Goal: Information Seeking & Learning: Understand process/instructions

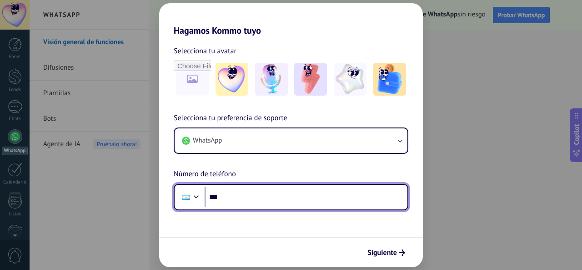
click at [244, 195] on input "***" at bounding box center [306, 196] width 203 height 21
type input "**********"
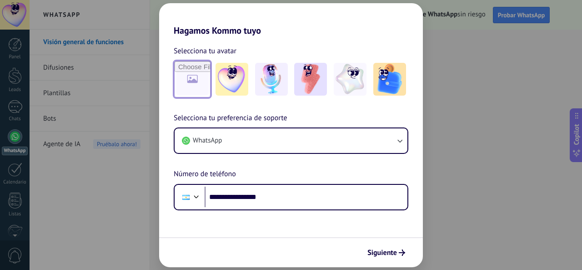
click at [186, 82] on input "file" at bounding box center [192, 78] width 35 height 35
click at [389, 254] on span "Siguiente" at bounding box center [382, 252] width 30 height 6
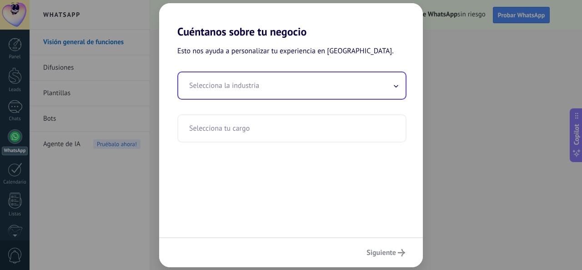
click at [397, 89] on span at bounding box center [396, 85] width 5 height 9
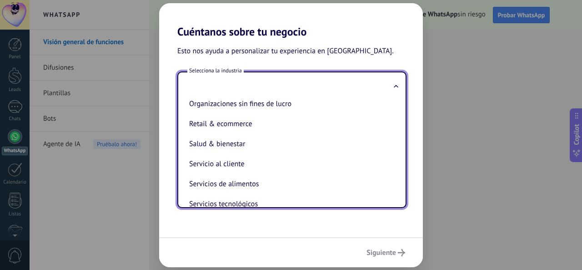
scroll to position [161, 0]
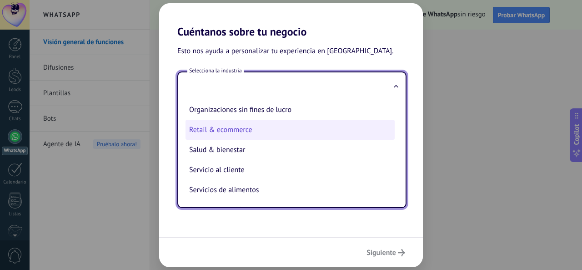
click at [258, 132] on li "Retail & ecommerce" at bounding box center [289, 130] width 209 height 20
type input "**********"
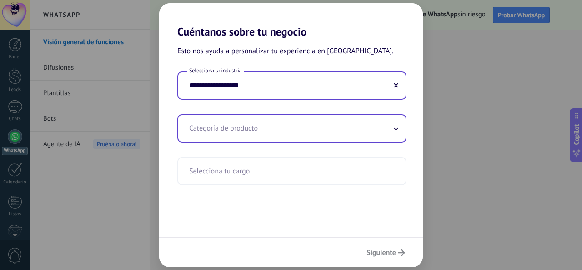
click at [395, 128] on span at bounding box center [396, 128] width 5 height 9
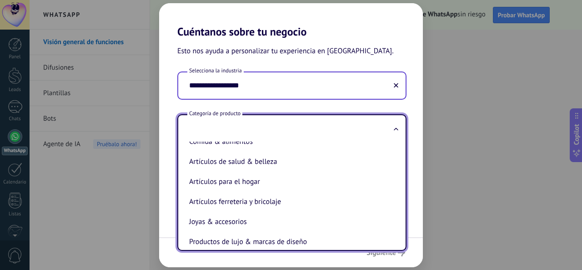
scroll to position [97, 0]
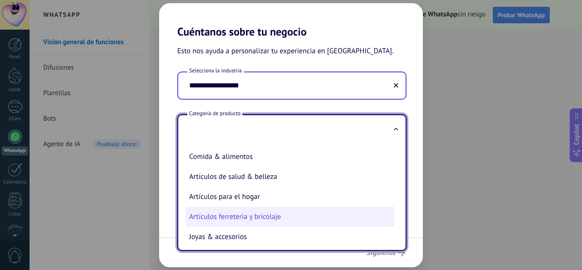
click at [263, 218] on li "Artículos ferreteria y bricolaje" at bounding box center [289, 216] width 209 height 20
type input "**********"
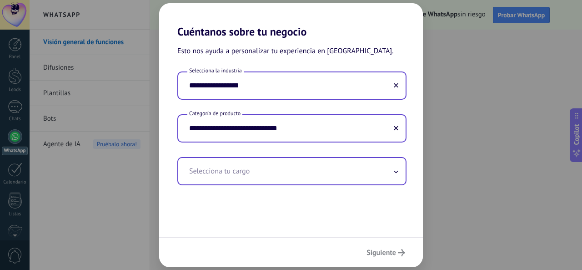
click at [396, 172] on icon at bounding box center [396, 172] width 4 height 2
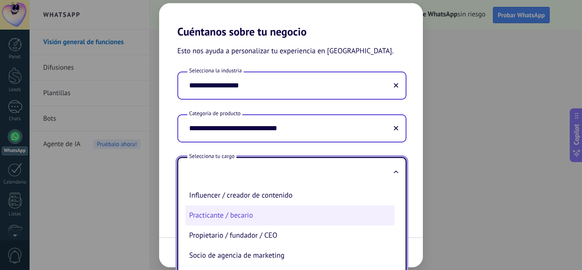
scroll to position [266, 0]
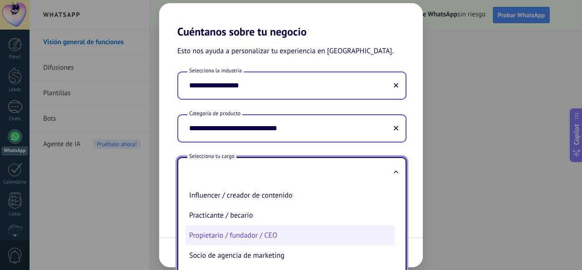
click at [288, 238] on li "Propietario / fundador / CEO" at bounding box center [289, 235] width 209 height 20
type input "**********"
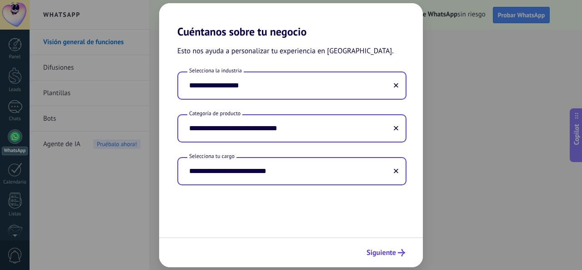
click at [394, 254] on span "Siguiente" at bounding box center [381, 252] width 30 height 6
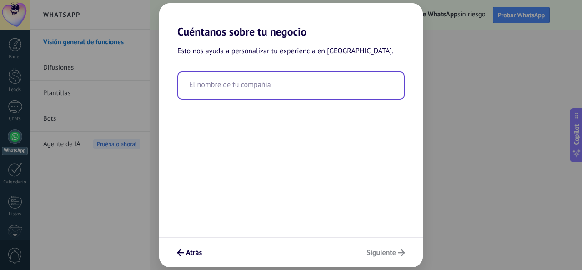
click at [322, 89] on input "text" at bounding box center [290, 85] width 225 height 26
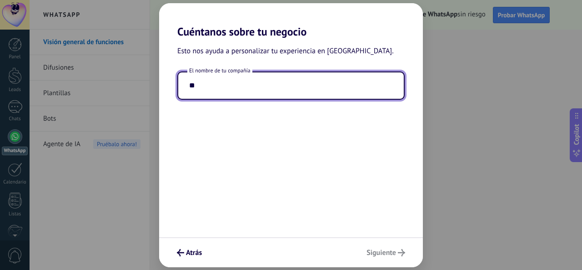
type input "*"
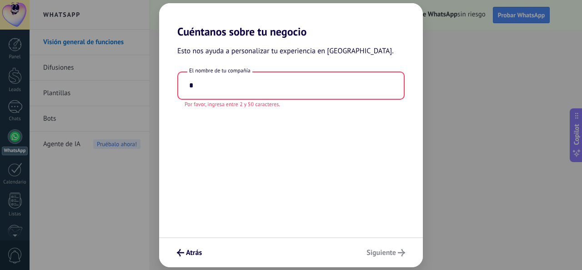
click at [383, 251] on div "Atrás Siguiente" at bounding box center [291, 252] width 264 height 30
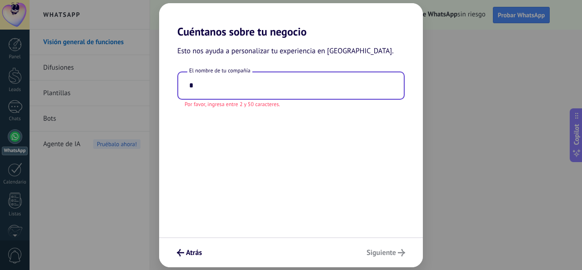
click at [210, 89] on input "*" at bounding box center [290, 85] width 225 height 26
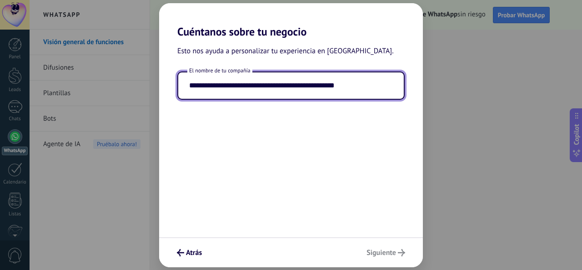
type input "**********"
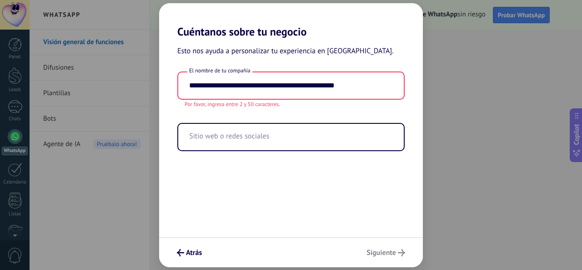
click at [382, 251] on div "Atrás Siguiente" at bounding box center [291, 252] width 264 height 30
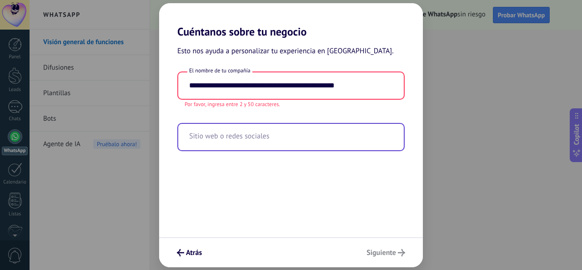
click at [270, 139] on input "text" at bounding box center [290, 137] width 225 height 26
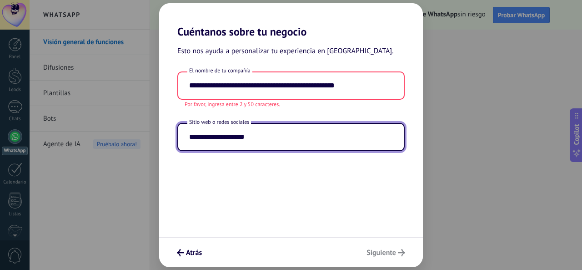
type input "**********"
click at [376, 250] on div "Atrás Siguiente" at bounding box center [291, 252] width 264 height 30
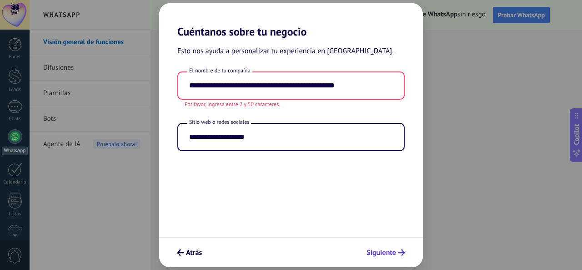
click at [382, 255] on span "Siguiente" at bounding box center [381, 252] width 30 height 6
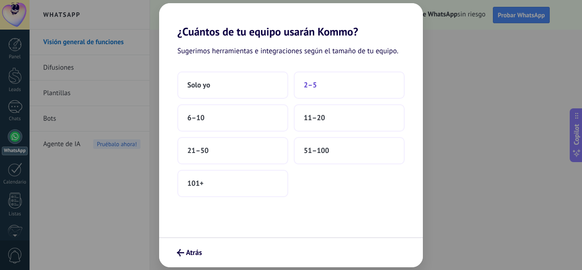
click at [332, 81] on button "2–5" at bounding box center [349, 84] width 111 height 27
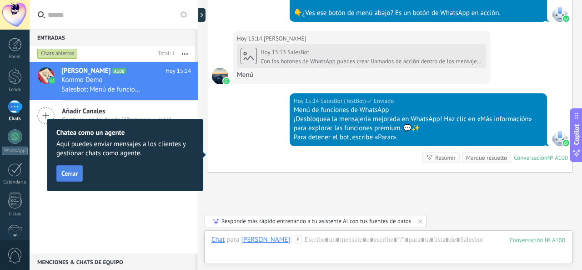
scroll to position [1163, 0]
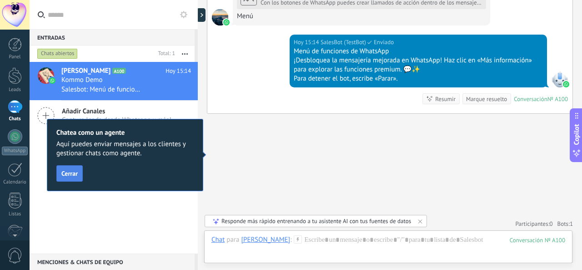
click at [65, 174] on span "Cerrar" at bounding box center [69, 173] width 16 height 6
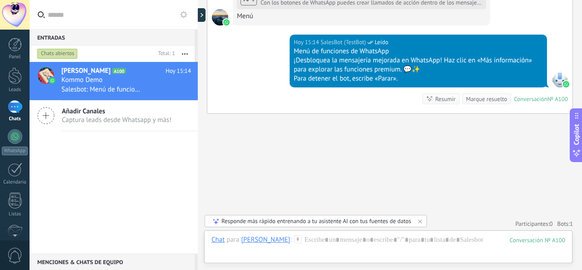
click at [355, 222] on div "Responde más rápido entrenando a tu asistente AI con tus fuentes de datos" at bounding box center [316, 221] width 190 height 8
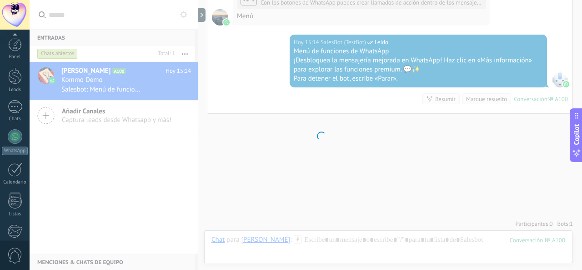
scroll to position [108, 0]
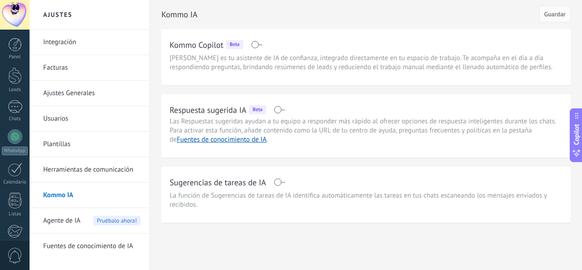
click at [57, 143] on link "Plantillas" at bounding box center [91, 143] width 97 height 25
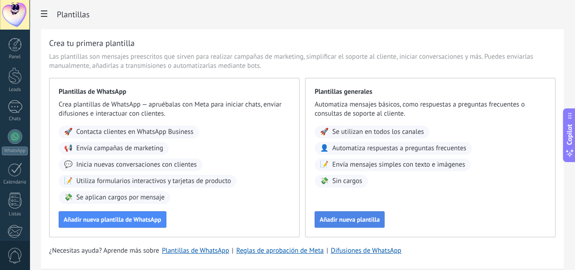
click at [380, 222] on span "Añadir nueva plantilla" at bounding box center [350, 219] width 60 height 6
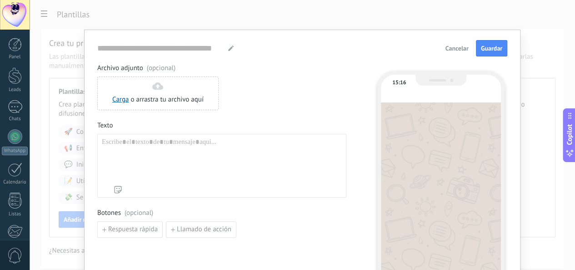
type input "**********"
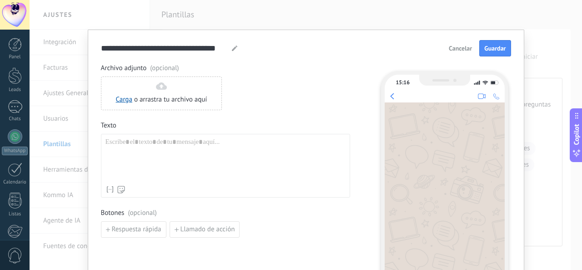
click at [458, 49] on span "Cancelar" at bounding box center [460, 48] width 23 height 6
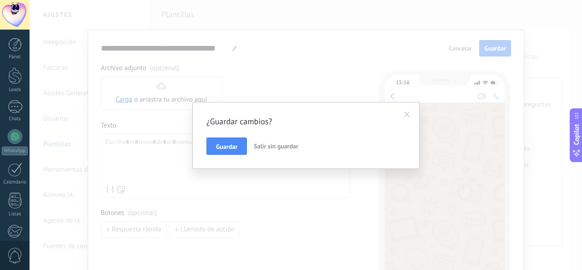
click at [275, 149] on span "Salir sin guardar" at bounding box center [276, 146] width 45 height 8
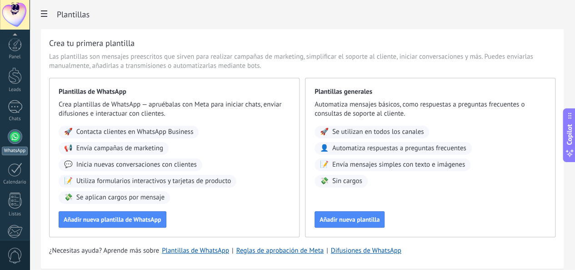
scroll to position [108, 0]
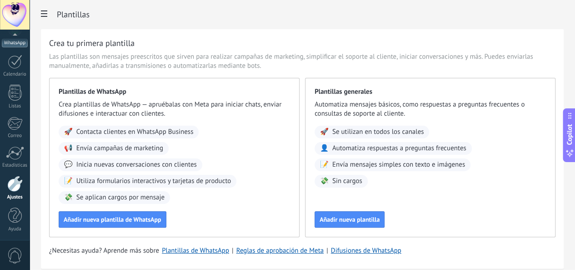
click at [22, 45] on div "WhatsApp" at bounding box center [15, 43] width 26 height 9
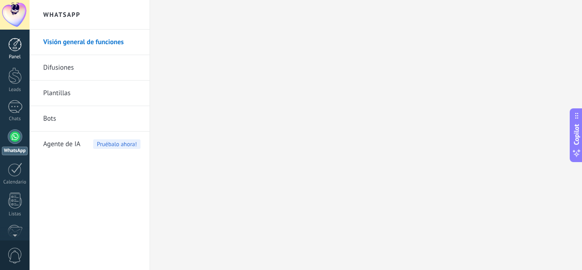
click at [18, 48] on div at bounding box center [15, 45] width 14 height 14
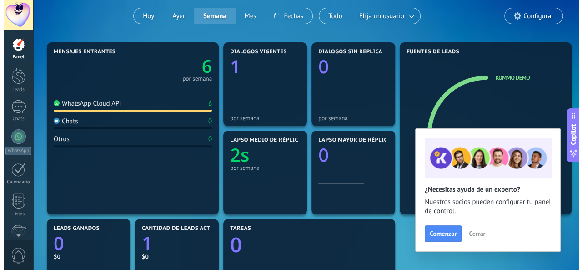
scroll to position [45, 0]
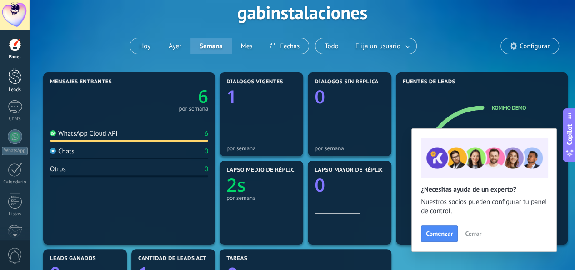
click at [20, 80] on div at bounding box center [15, 75] width 14 height 17
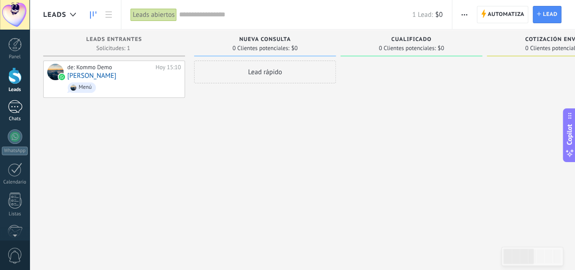
click at [17, 109] on div at bounding box center [15, 106] width 15 height 13
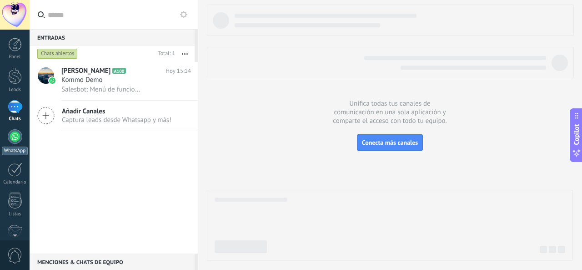
click at [15, 139] on div at bounding box center [15, 136] width 15 height 15
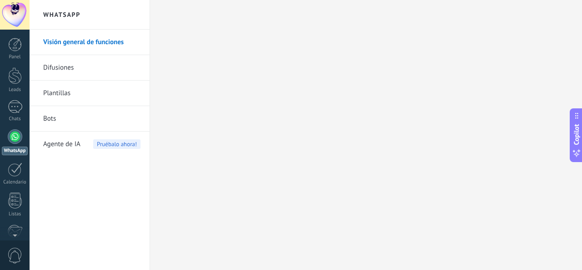
click at [67, 69] on link "Difusiones" at bounding box center [91, 67] width 97 height 25
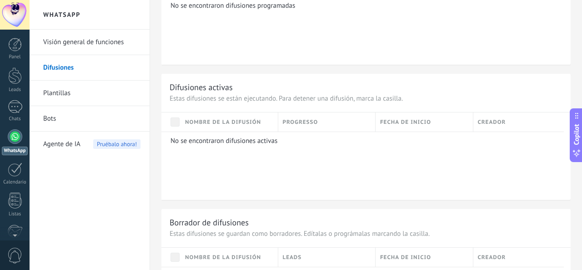
scroll to position [455, 0]
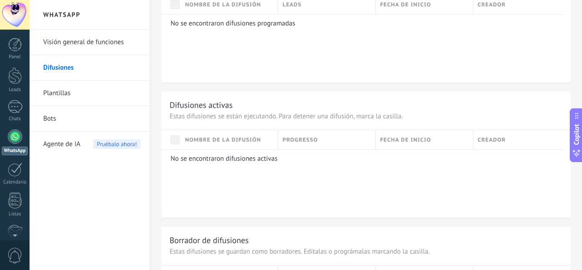
click at [64, 92] on link "Plantillas" at bounding box center [91, 92] width 97 height 25
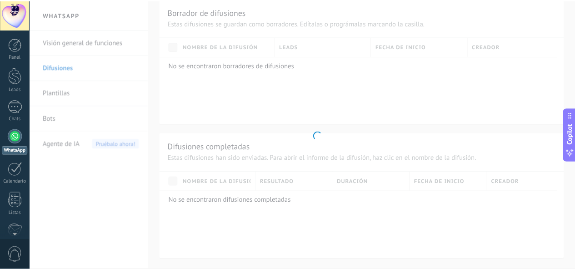
scroll to position [74, 0]
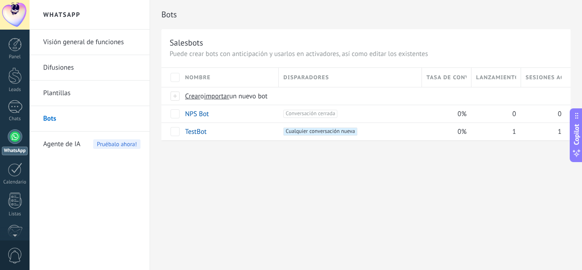
click at [64, 144] on span "Agente de IA" at bounding box center [61, 143] width 37 height 25
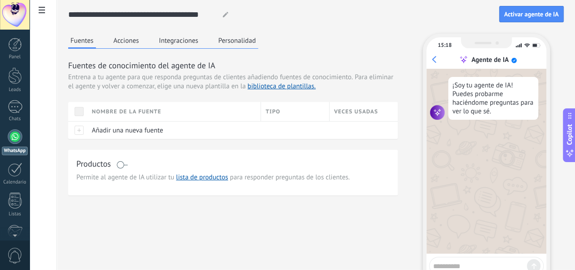
click at [141, 42] on button "Acciones" at bounding box center [126, 41] width 30 height 14
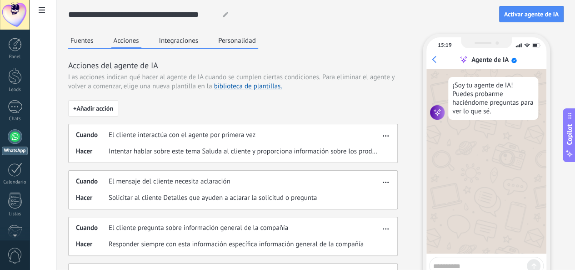
click at [201, 43] on button "Integraciones" at bounding box center [179, 41] width 44 height 14
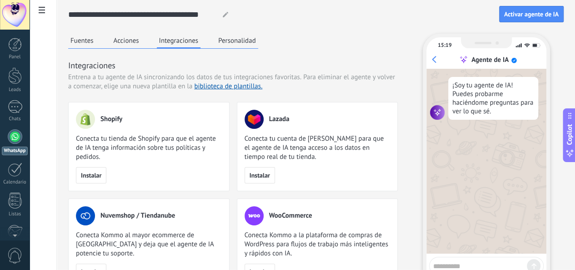
click at [258, 42] on button "Personalidad" at bounding box center [237, 41] width 42 height 14
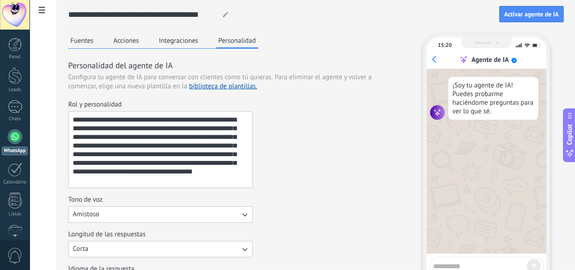
click at [96, 38] on button "Fuentes" at bounding box center [82, 41] width 28 height 14
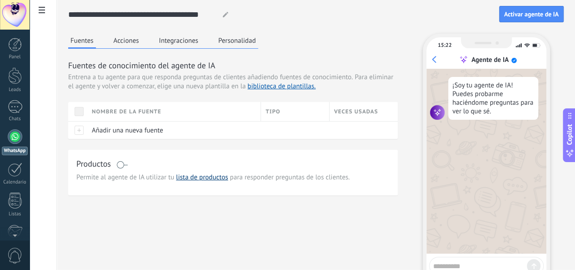
click at [228, 181] on link "lista de productos" at bounding box center [202, 177] width 52 height 9
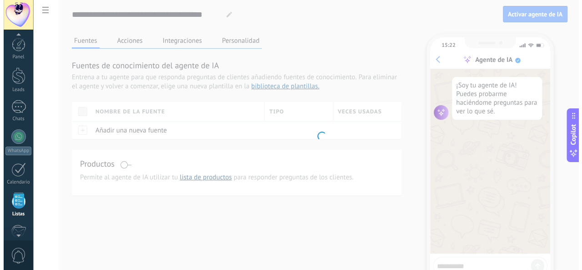
scroll to position [56, 0]
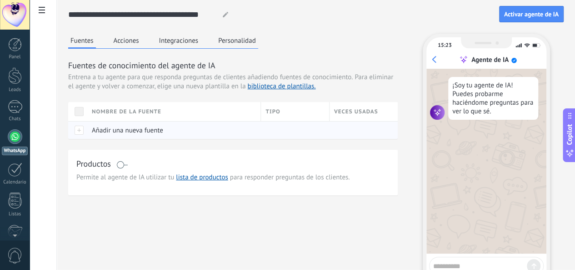
click at [163, 135] on span "Añadir una nueva fuente" at bounding box center [127, 130] width 71 height 9
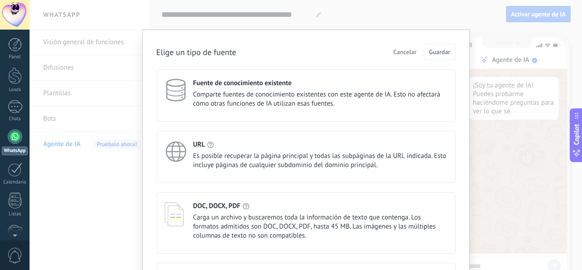
click at [412, 50] on span "Cancelar" at bounding box center [404, 52] width 23 height 6
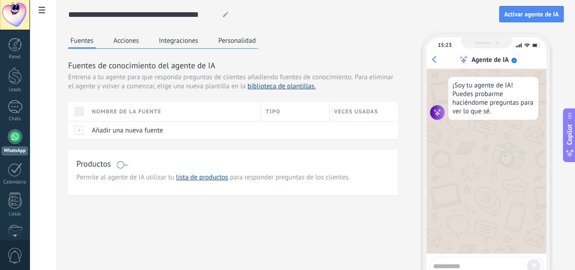
click at [464, 264] on textarea at bounding box center [480, 264] width 94 height 11
click at [141, 40] on button "Acciones" at bounding box center [126, 41] width 30 height 14
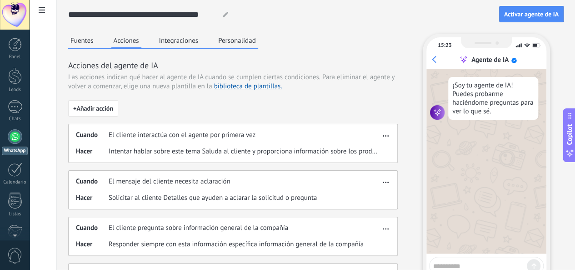
click at [389, 137] on span "button" at bounding box center [386, 134] width 6 height 6
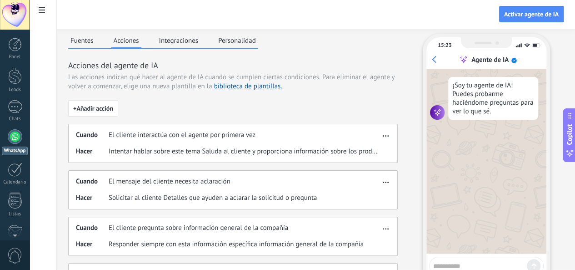
scroll to position [45, 0]
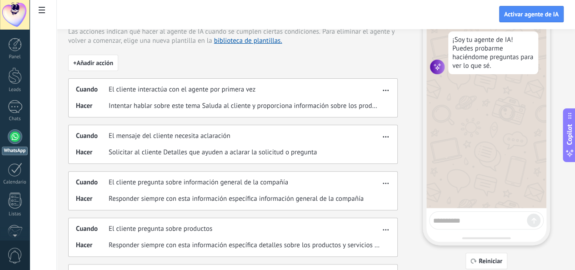
click at [305, 110] on span "Intentar hablar sobre este tema Saluda al cliente y proporciona información sob…" at bounding box center [244, 105] width 271 height 9
click at [313, 110] on span "Intentar hablar sobre este tema Saluda al cliente y proporciona información sob…" at bounding box center [244, 105] width 271 height 9
click at [389, 92] on span "button" at bounding box center [386, 88] width 6 height 6
click at [391, 112] on span "Editar" at bounding box center [394, 112] width 17 height 9
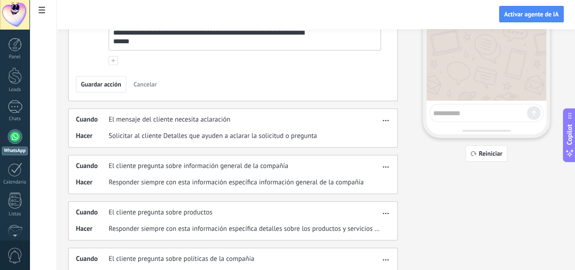
scroll to position [154, 0]
click at [389, 121] on span "button" at bounding box center [386, 118] width 6 height 6
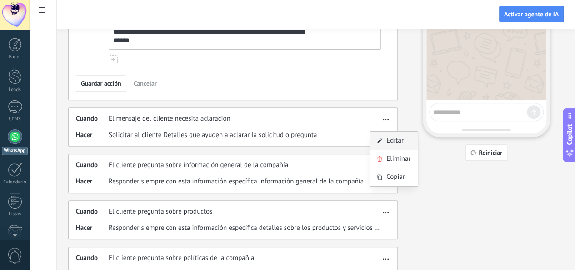
click at [398, 144] on span "Editar" at bounding box center [394, 140] width 17 height 9
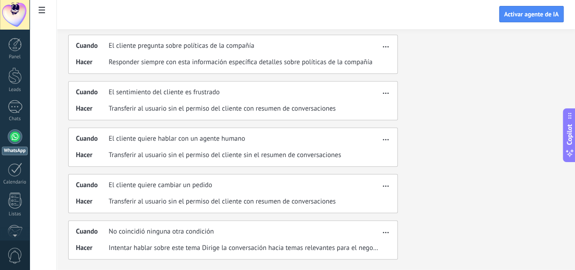
scroll to position [341, 0]
click at [389, 232] on icon "button" at bounding box center [386, 231] width 6 height 1
click at [395, 247] on span "Editar" at bounding box center [394, 245] width 17 height 9
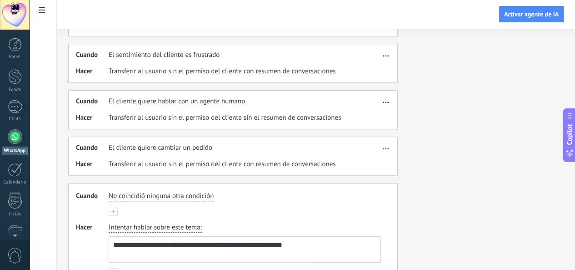
scroll to position [371, 0]
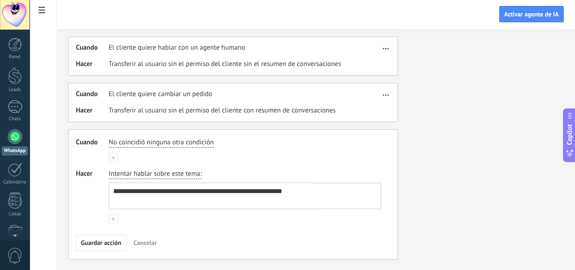
click at [214, 145] on span "No coincidió ninguna otra condición" at bounding box center [161, 142] width 105 height 9
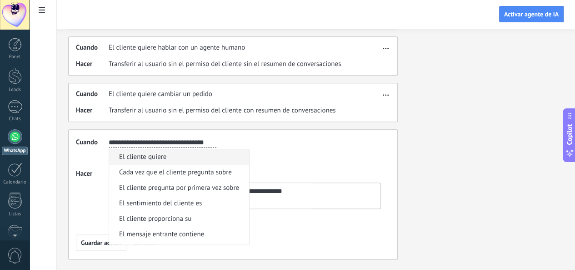
scroll to position [0, 2]
click at [315, 144] on div "**********" at bounding box center [245, 142] width 276 height 13
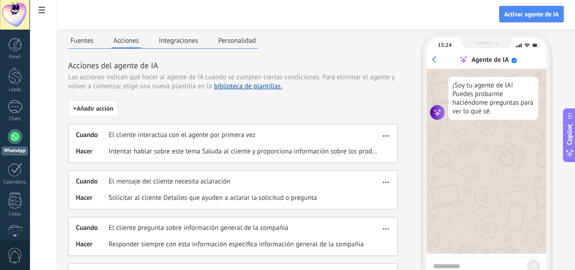
scroll to position [45, 0]
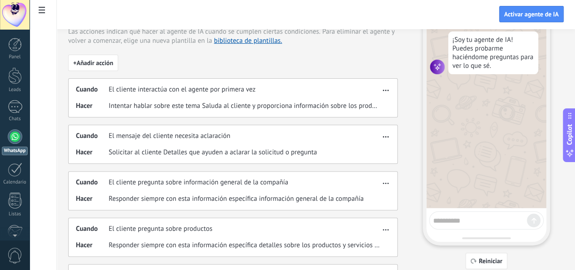
click at [462, 222] on textarea at bounding box center [480, 218] width 94 height 11
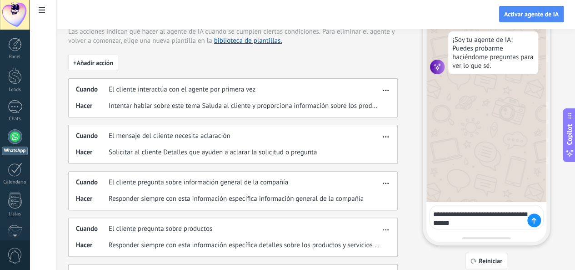
type textarea "**********"
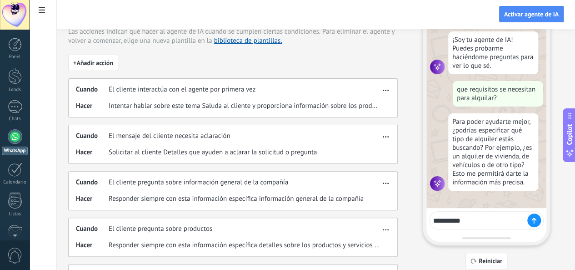
type textarea "**********"
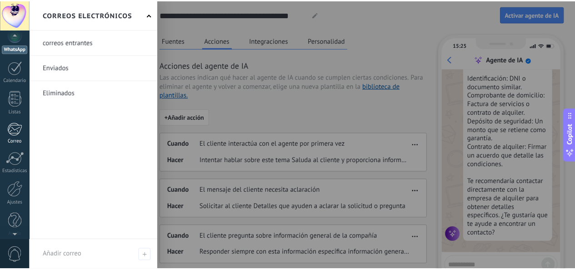
scroll to position [108, 0]
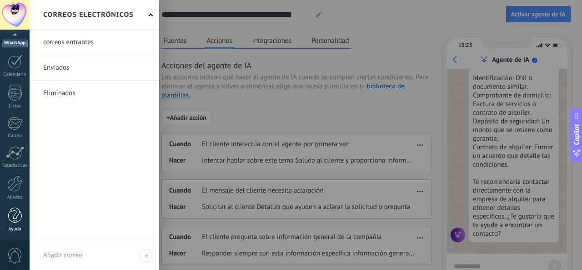
click at [17, 216] on div at bounding box center [15, 215] width 14 height 16
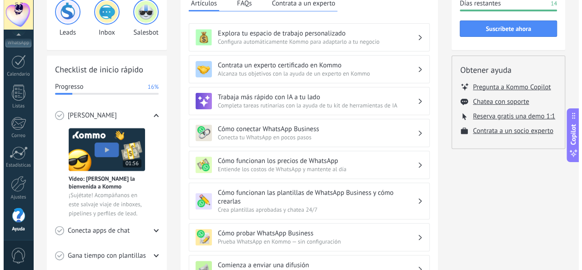
scroll to position [91, 0]
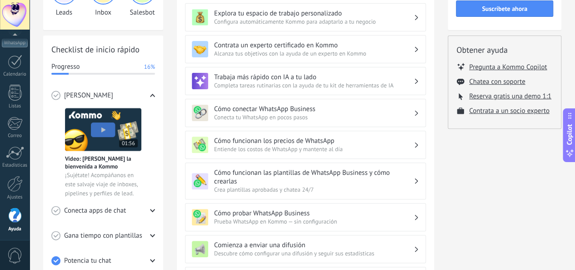
click at [104, 129] on img at bounding box center [103, 129] width 76 height 43
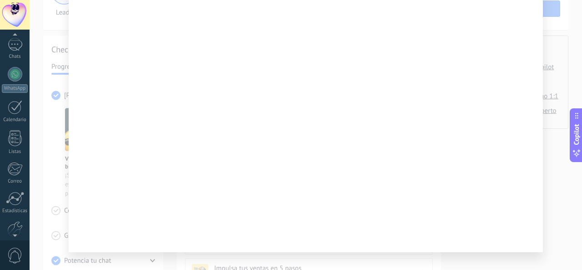
scroll to position [108, 0]
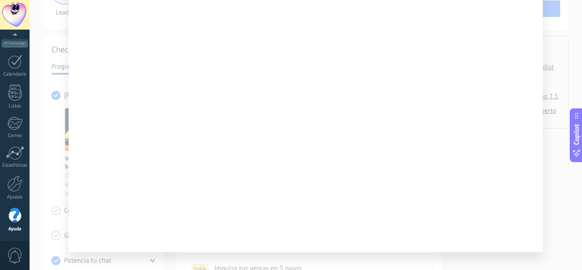
click at [44, 146] on div at bounding box center [306, 135] width 552 height 270
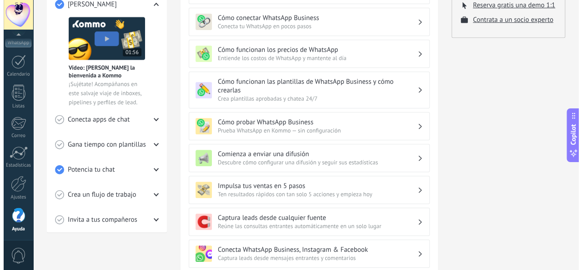
scroll to position [136, 0]
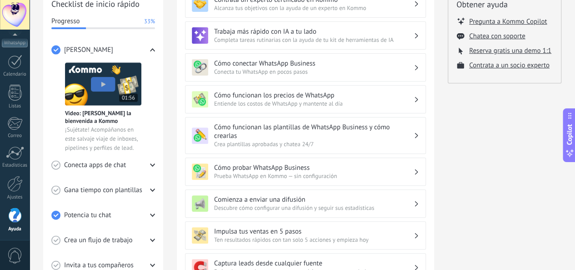
click at [153, 164] on use at bounding box center [152, 164] width 5 height 3
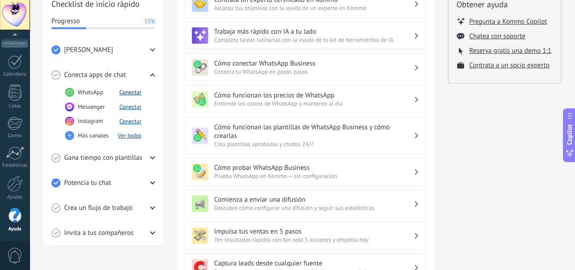
click at [132, 93] on button "Conectar" at bounding box center [130, 92] width 22 height 8
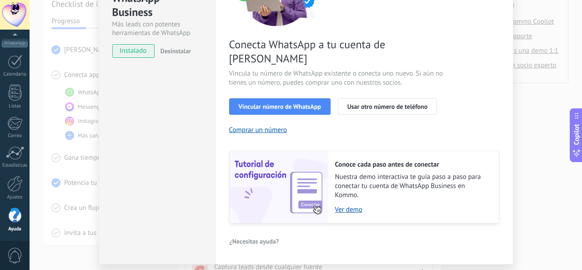
scroll to position [134, 0]
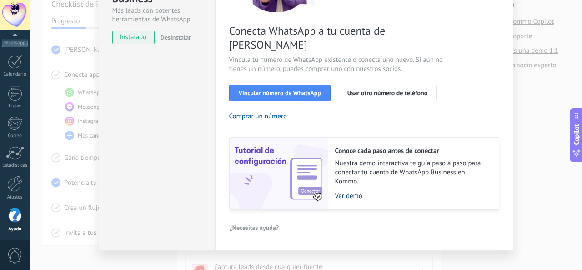
click at [345, 191] on link "Ver demo" at bounding box center [412, 195] width 155 height 9
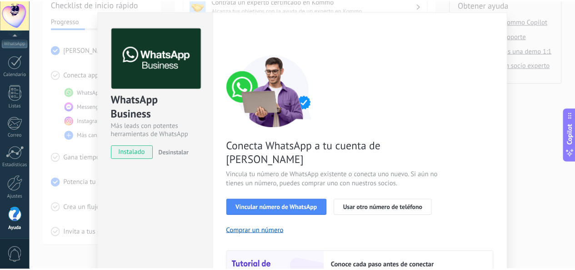
scroll to position [0, 0]
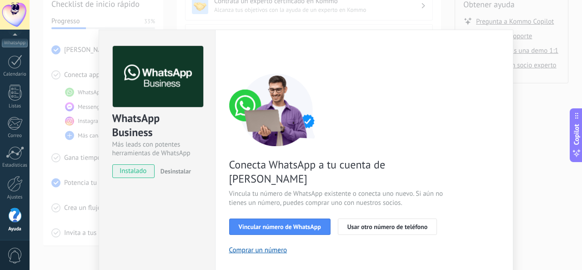
click at [533, 130] on div "WhatsApp Business Más leads con potentes herramientas de WhatsApp instalado Des…" at bounding box center [306, 135] width 552 height 270
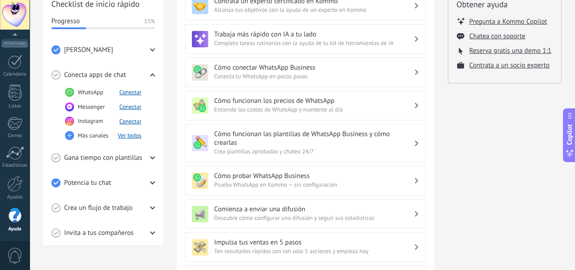
click at [152, 157] on use at bounding box center [152, 157] width 5 height 3
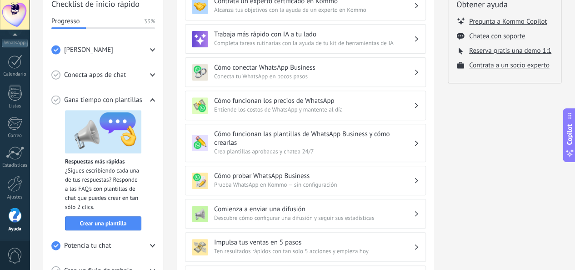
click at [128, 144] on img at bounding box center [103, 131] width 76 height 43
click at [105, 224] on span "Crear una plantilla" at bounding box center [103, 223] width 47 height 6
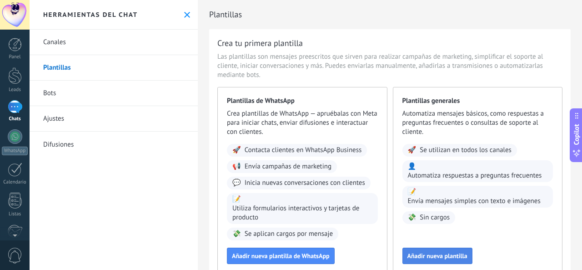
click at [427, 258] on span "Añadir nueva plantilla" at bounding box center [437, 255] width 60 height 6
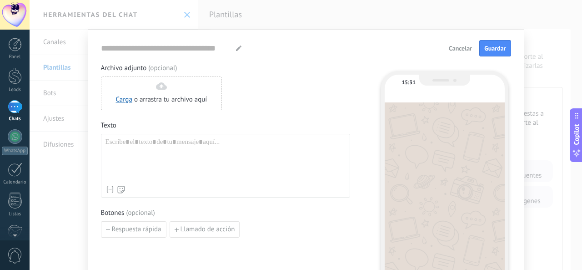
type input "**********"
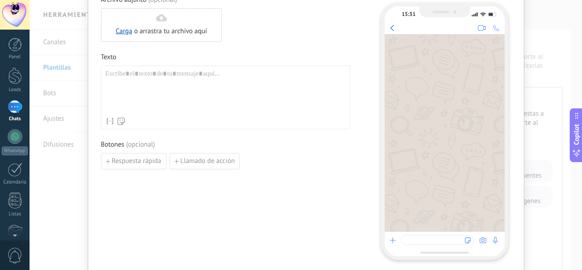
scroll to position [91, 0]
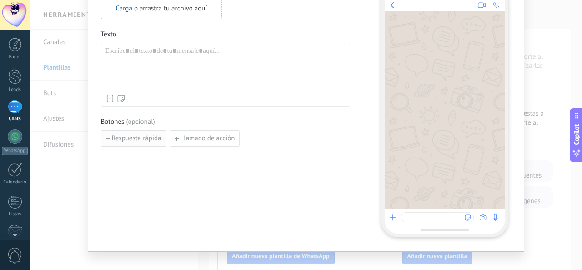
click at [135, 137] on span "Respuesta rápida" at bounding box center [137, 138] width 50 height 6
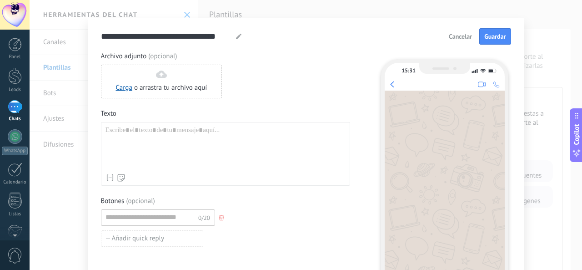
scroll to position [0, 0]
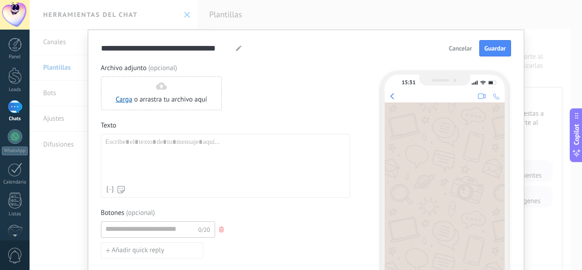
click at [162, 138] on div at bounding box center [225, 159] width 240 height 43
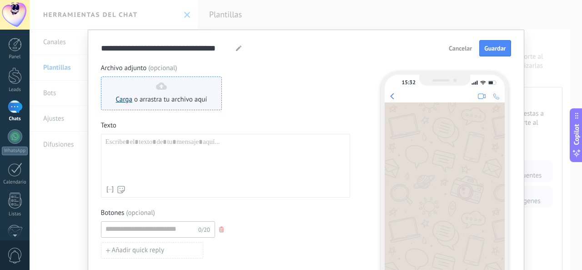
click at [129, 100] on link "Carga" at bounding box center [124, 99] width 16 height 9
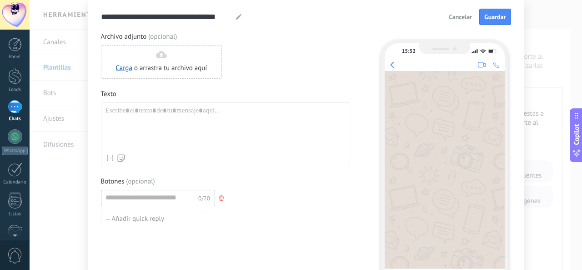
scroll to position [45, 0]
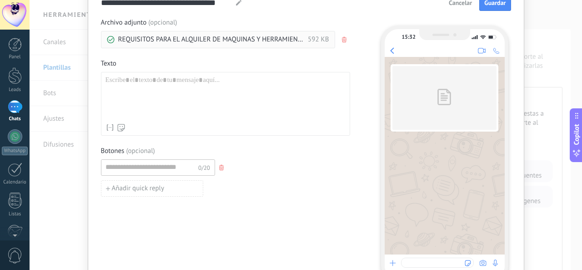
click at [167, 83] on div at bounding box center [225, 97] width 240 height 43
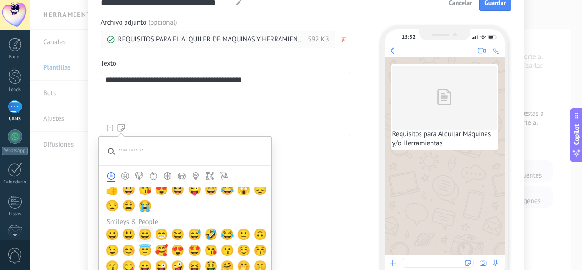
scroll to position [0, 0]
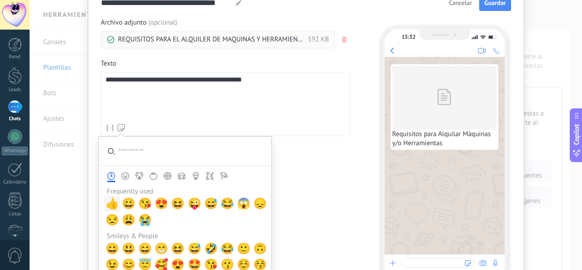
click at [110, 200] on span "👍" at bounding box center [112, 203] width 14 height 13
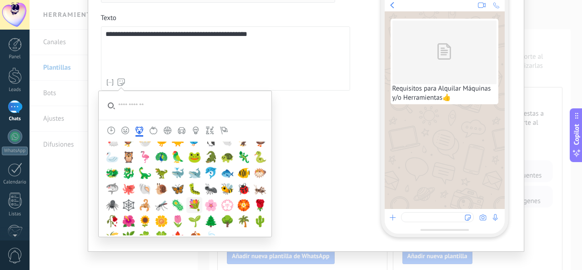
scroll to position [1000, 0]
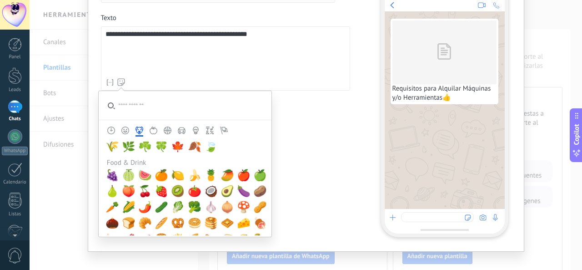
click at [162, 70] on div "**********" at bounding box center [225, 52] width 240 height 44
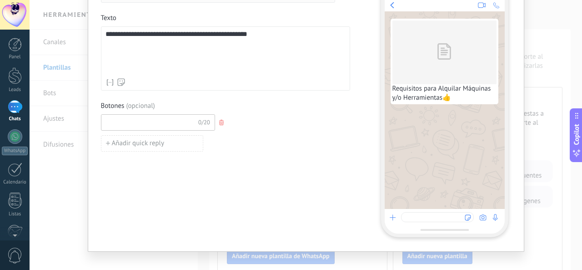
click at [148, 125] on input at bounding box center [149, 122] width 97 height 15
click at [145, 142] on span "Añadir quick reply" at bounding box center [138, 143] width 53 height 6
click at [219, 143] on icon "button" at bounding box center [221, 142] width 5 height 5
click at [148, 118] on input at bounding box center [149, 122] width 97 height 15
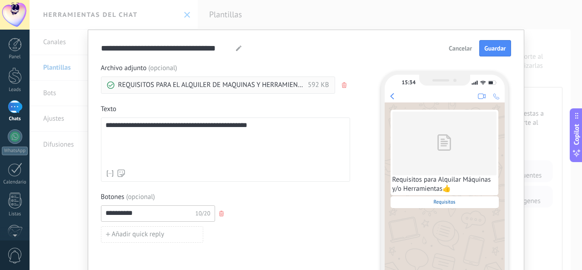
scroll to position [45, 0]
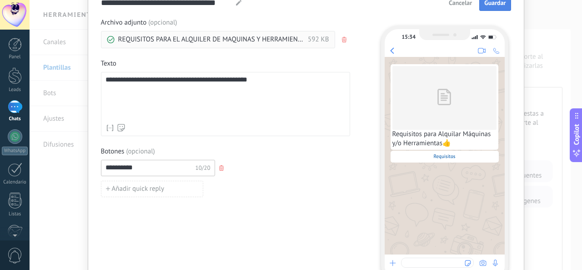
type input "**********"
click at [487, 6] on span "Guardar" at bounding box center [494, 3] width 21 height 6
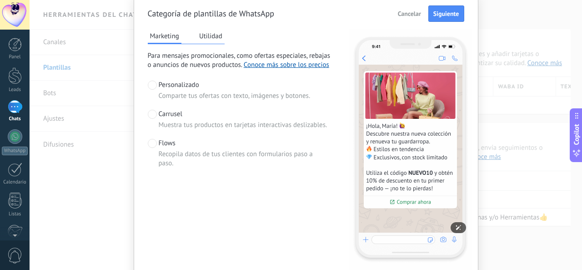
scroll to position [0, 0]
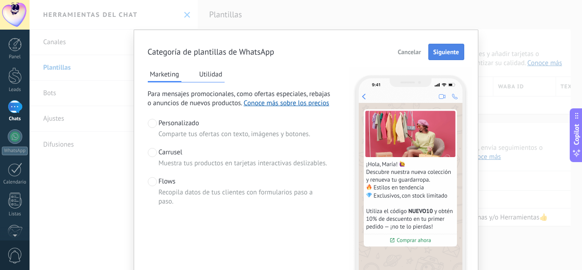
click at [439, 51] on span "Siguiente" at bounding box center [446, 52] width 26 height 6
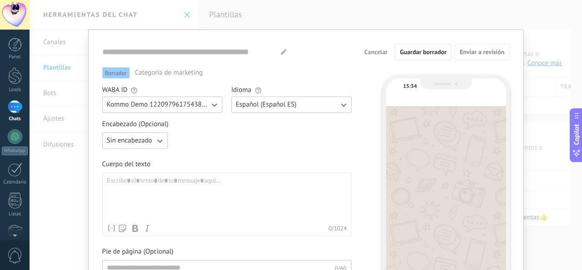
type input "**********"
click at [408, 51] on span "Guardar borrador" at bounding box center [423, 52] width 47 height 6
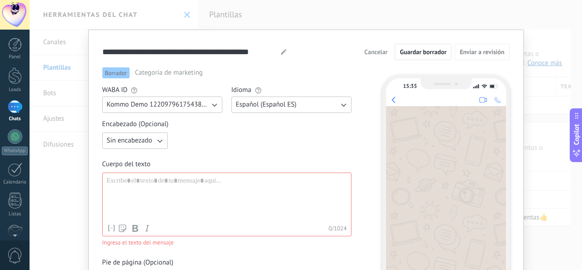
click at [380, 49] on span "Cancelar" at bounding box center [375, 52] width 23 height 6
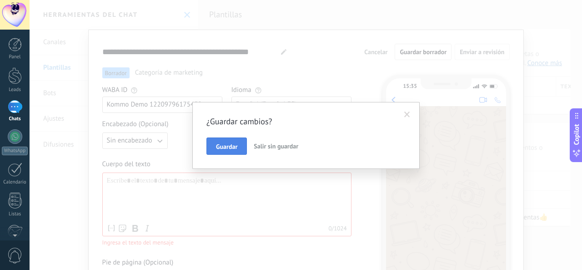
click at [227, 145] on span "Guardar" at bounding box center [226, 146] width 21 height 6
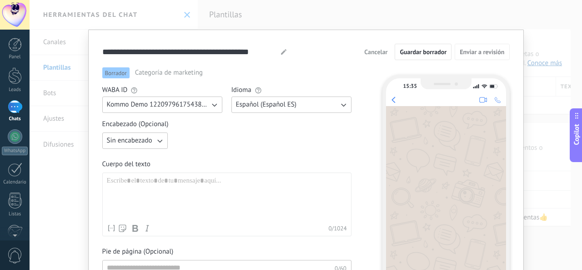
click at [370, 52] on span "Cancelar" at bounding box center [375, 52] width 23 height 6
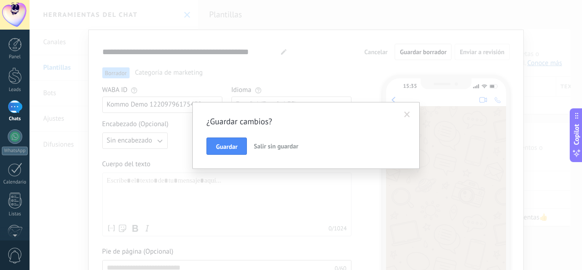
click at [283, 143] on span "Salir sin guardar" at bounding box center [276, 146] width 45 height 8
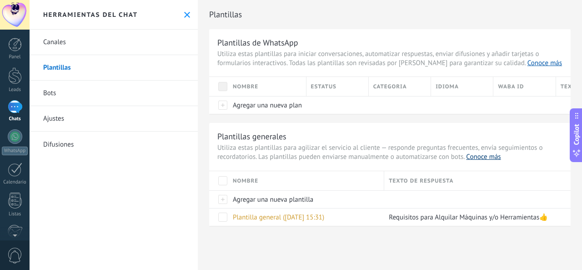
click at [474, 158] on link "Conoce más" at bounding box center [483, 156] width 35 height 9
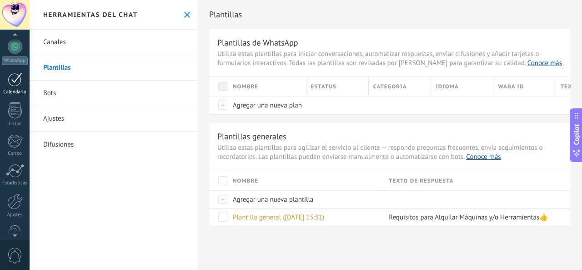
scroll to position [108, 0]
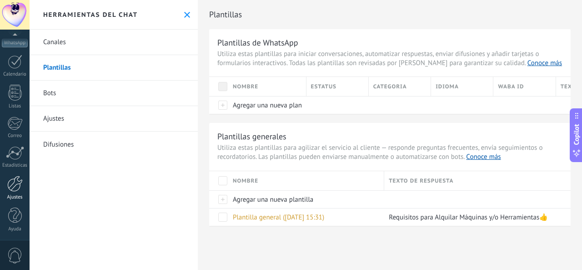
click at [17, 180] on div at bounding box center [14, 183] width 15 height 16
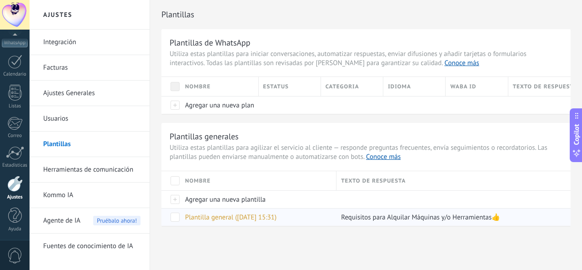
click at [254, 216] on span "Plantilla general (14.10.2025 15:31)" at bounding box center [230, 217] width 91 height 9
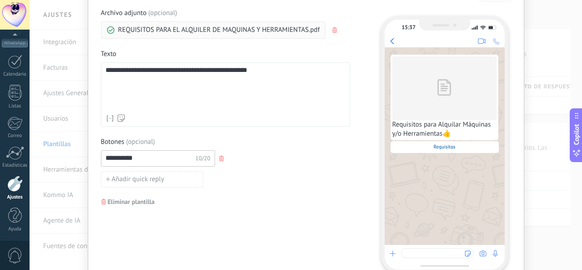
scroll to position [91, 0]
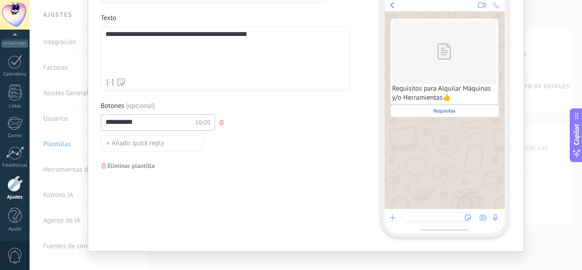
click at [130, 164] on span "Eliminar plantilla" at bounding box center [131, 165] width 47 height 6
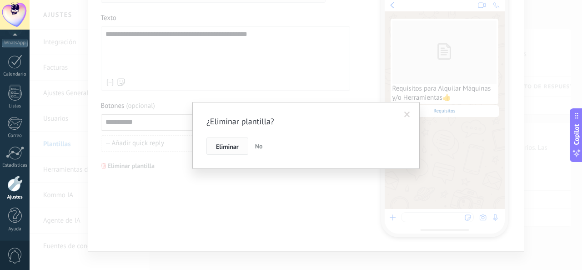
click at [231, 147] on span "Eliminar" at bounding box center [227, 146] width 23 height 6
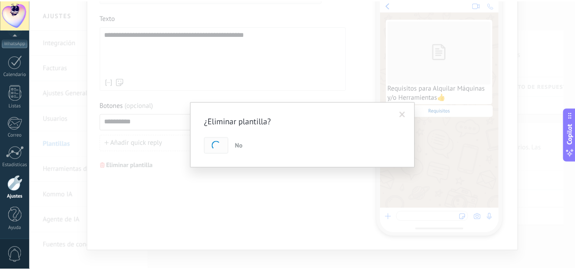
scroll to position [0, 0]
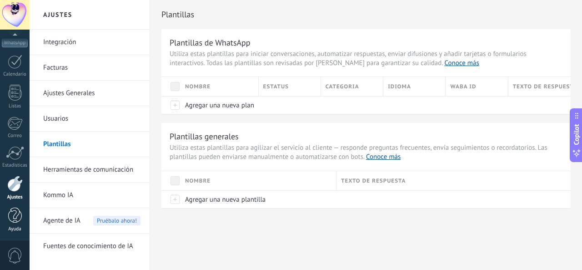
click at [14, 222] on div at bounding box center [15, 215] width 14 height 16
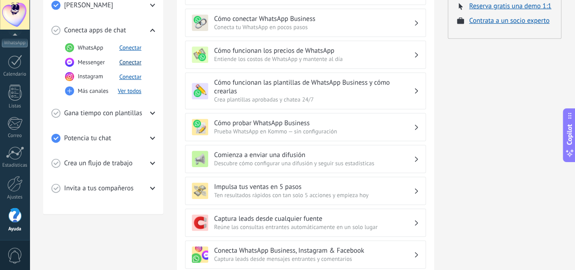
scroll to position [182, 0]
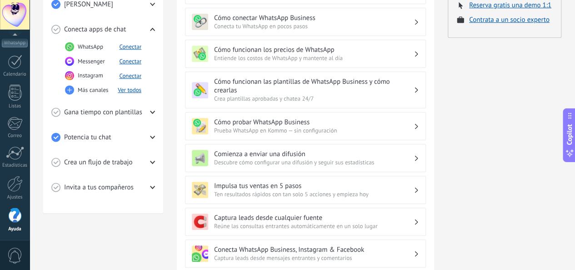
click at [152, 112] on use at bounding box center [152, 111] width 5 height 3
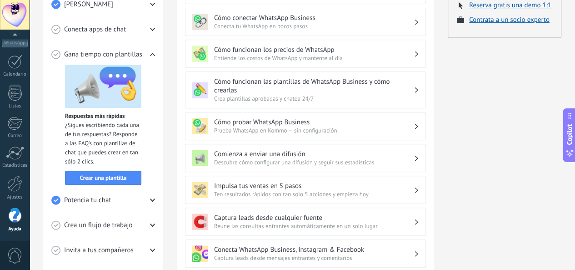
click at [153, 225] on use at bounding box center [152, 224] width 5 height 3
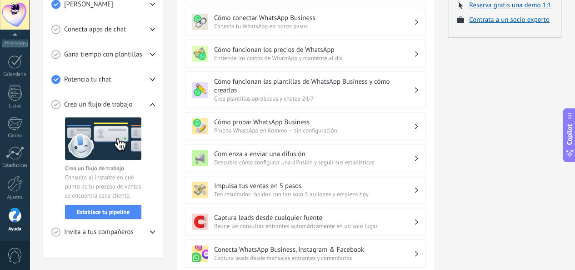
click at [152, 4] on use at bounding box center [152, 4] width 5 height 3
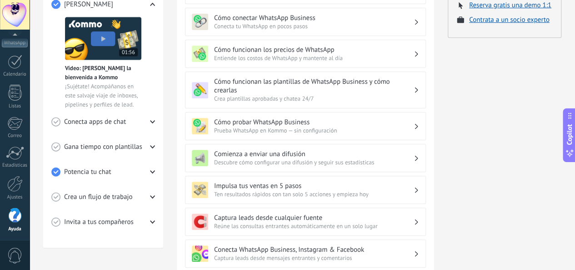
click at [152, 4] on icon at bounding box center [152, 4] width 5 height 5
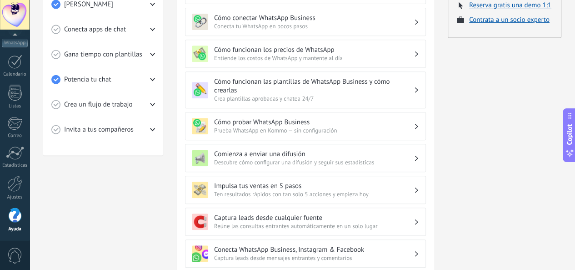
click at [153, 30] on use at bounding box center [152, 29] width 5 height 3
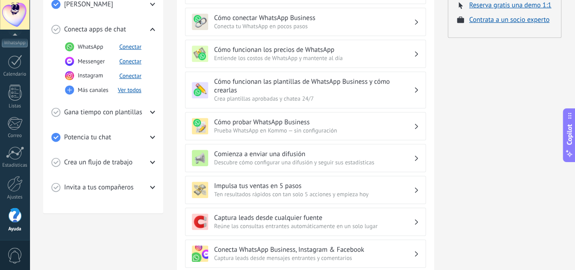
click at [153, 30] on icon at bounding box center [152, 29] width 5 height 5
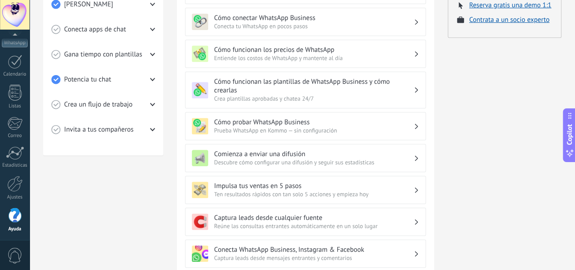
click at [151, 54] on use at bounding box center [152, 54] width 5 height 3
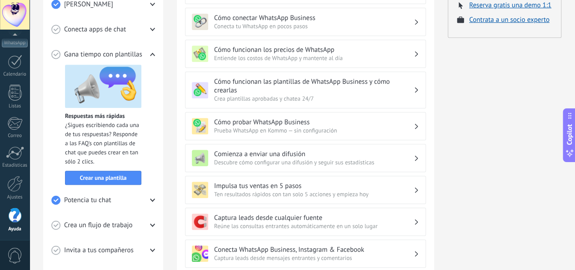
click at [151, 54] on use at bounding box center [152, 54] width 5 height 3
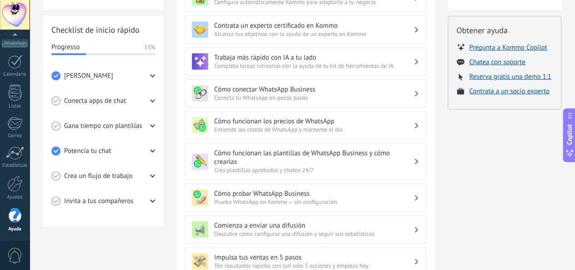
scroll to position [91, 0]
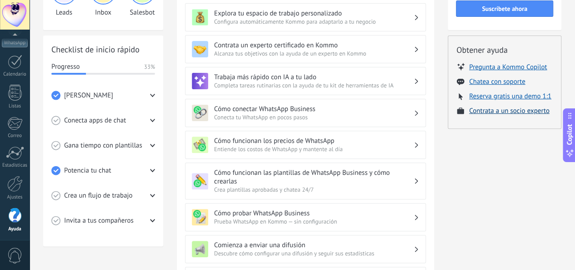
click at [483, 112] on button "Contrata a un socio experto" at bounding box center [509, 110] width 80 height 9
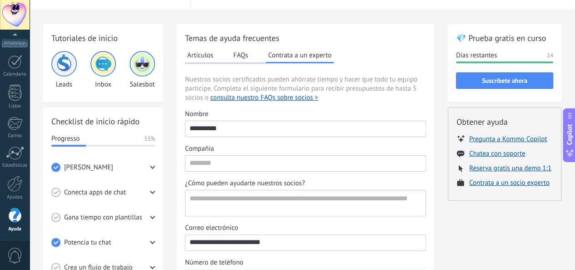
scroll to position [8, 0]
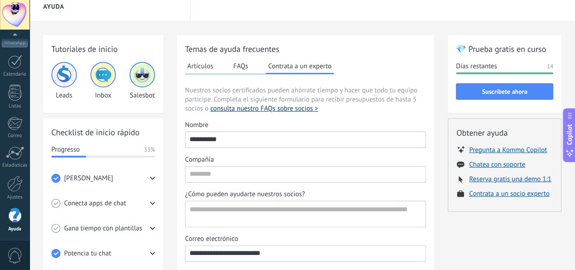
click at [292, 109] on button "consulta nuestro FAQs sobre socios >" at bounding box center [264, 108] width 108 height 9
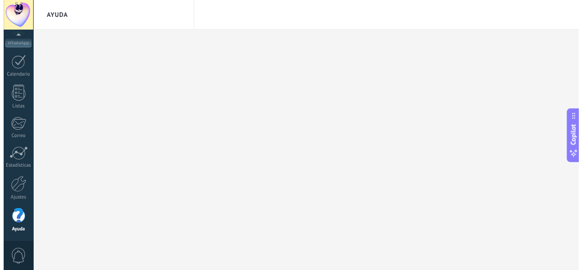
scroll to position [0, 0]
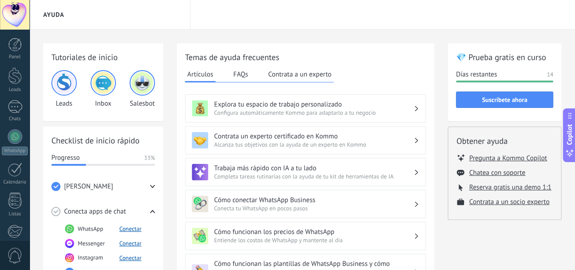
click at [240, 72] on button "FAQs" at bounding box center [241, 74] width 20 height 14
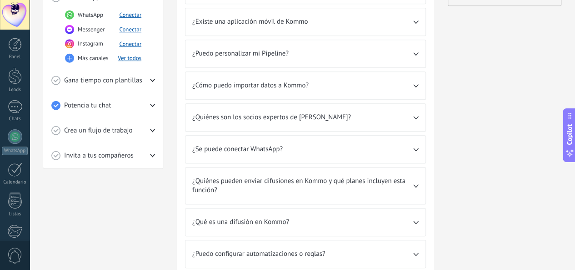
scroll to position [227, 0]
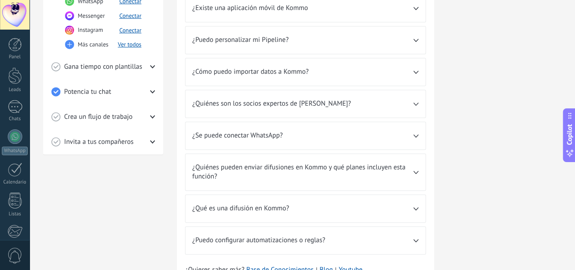
click at [415, 102] on icon at bounding box center [415, 103] width 5 height 3
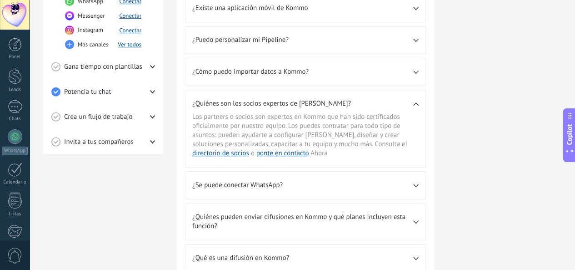
scroll to position [273, 0]
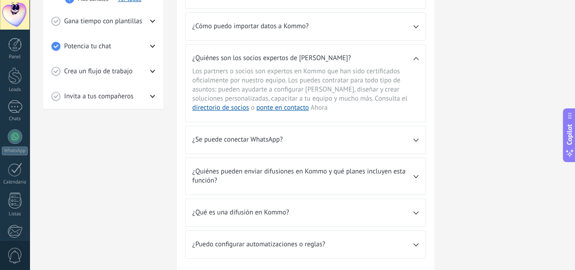
click at [415, 138] on use at bounding box center [415, 139] width 5 height 3
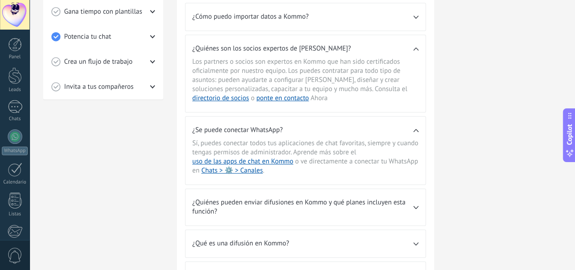
scroll to position [268, 0]
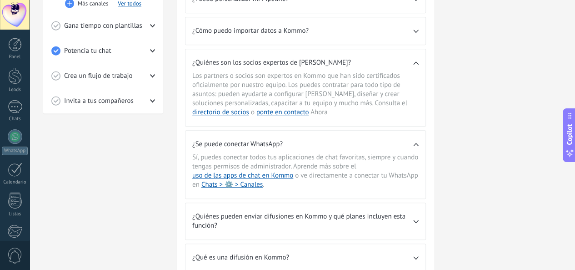
click at [414, 30] on icon at bounding box center [415, 31] width 5 height 3
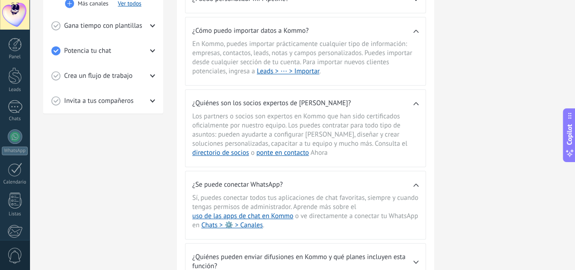
click at [415, 30] on use at bounding box center [415, 31] width 5 height 3
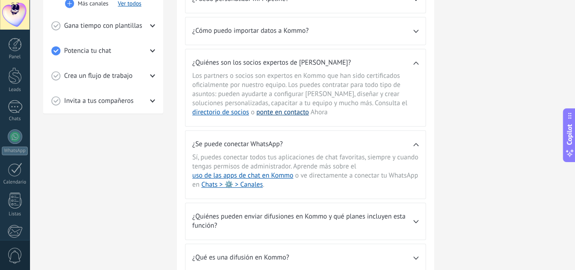
click at [256, 108] on button "ponte en contacto" at bounding box center [282, 112] width 53 height 9
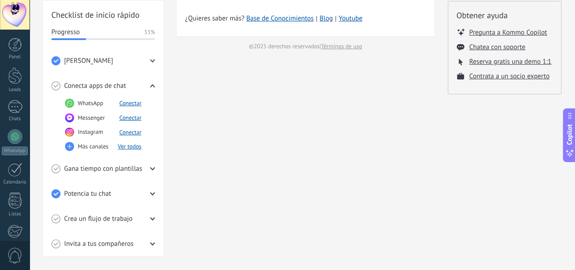
scroll to position [45, 0]
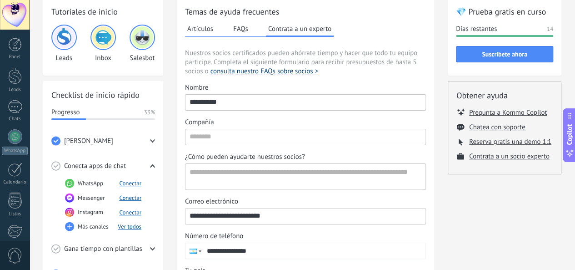
click at [246, 74] on button "consulta nuestro FAQs sobre socios >" at bounding box center [264, 71] width 108 height 9
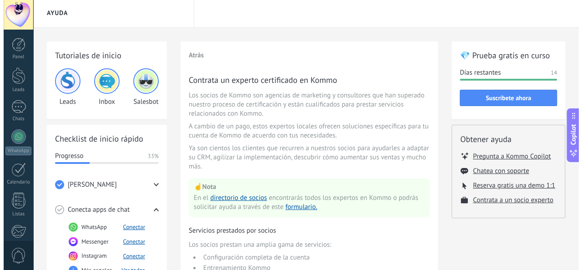
scroll to position [0, 0]
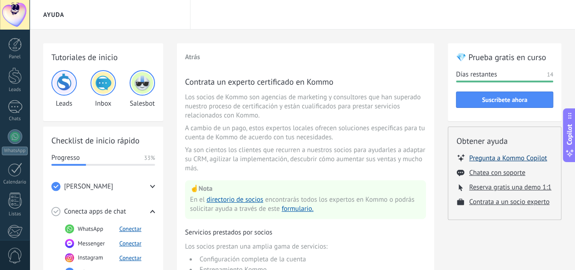
click at [493, 157] on button "Pregunta a Kommo Copilot" at bounding box center [508, 157] width 78 height 9
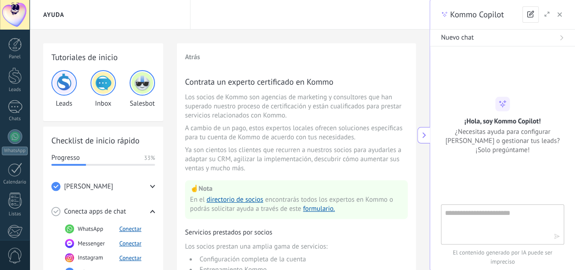
click at [424, 132] on icon at bounding box center [424, 135] width 6 height 6
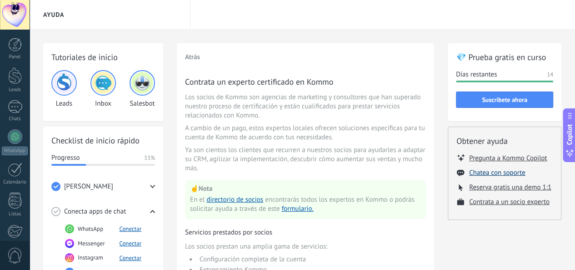
click at [477, 173] on button "Chatea con soporte" at bounding box center [497, 172] width 56 height 9
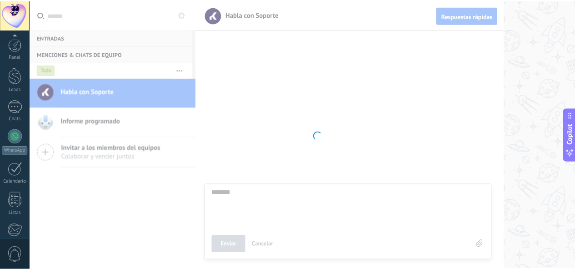
scroll to position [108, 0]
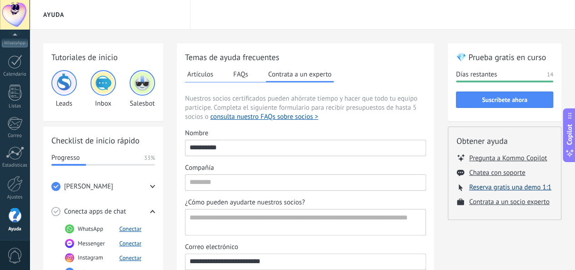
click at [491, 188] on button "Reserva gratis una demo 1:1" at bounding box center [510, 187] width 82 height 9
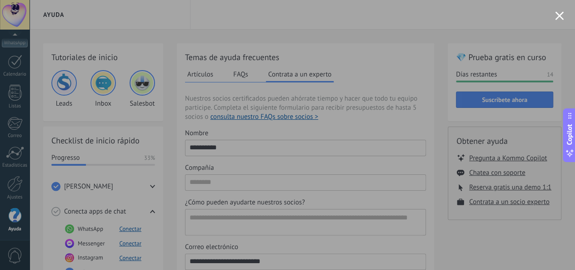
click at [563, 16] on button "Close modal" at bounding box center [559, 15] width 9 height 9
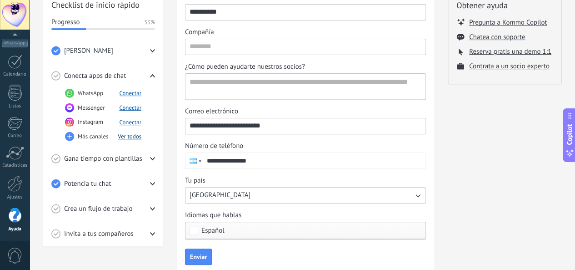
scroll to position [136, 0]
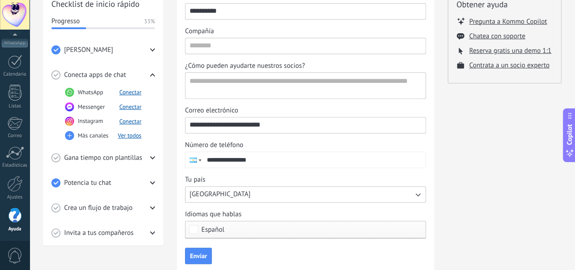
click at [154, 208] on icon at bounding box center [152, 207] width 5 height 5
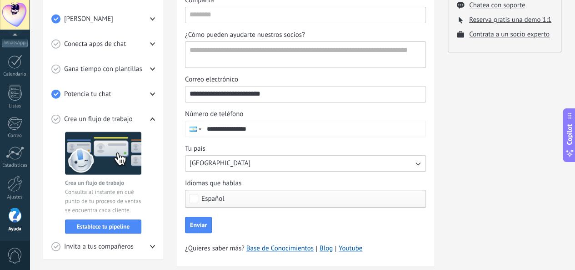
scroll to position [182, 0]
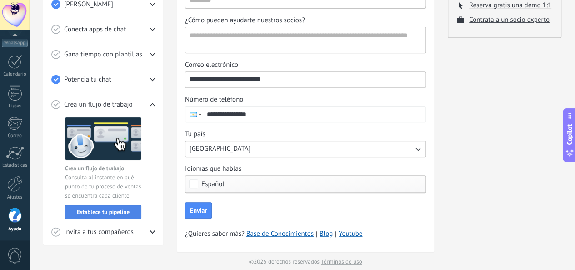
click at [102, 209] on span "Establece tu pipeline" at bounding box center [103, 212] width 53 height 6
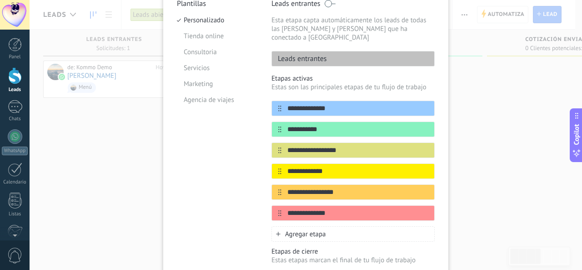
scroll to position [81, 0]
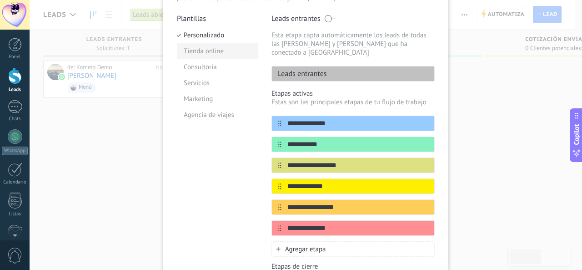
click at [211, 54] on li "Tienda online" at bounding box center [217, 51] width 81 height 16
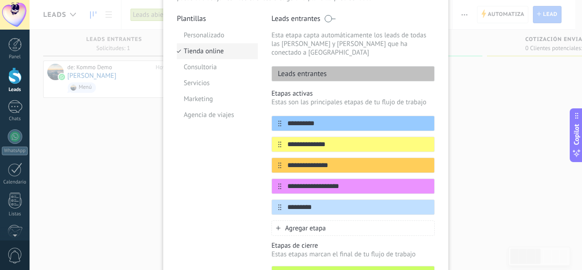
scroll to position [126, 0]
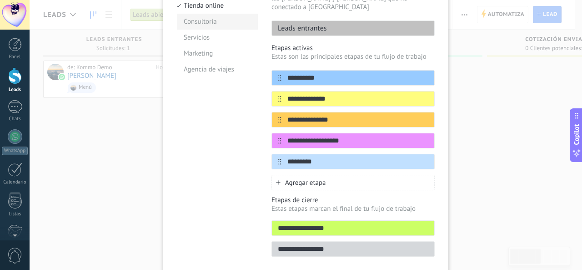
click at [201, 25] on li "Consultoria" at bounding box center [217, 22] width 81 height 16
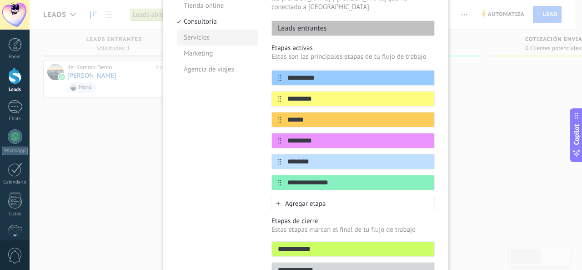
click at [208, 39] on li "Servicios" at bounding box center [217, 38] width 81 height 16
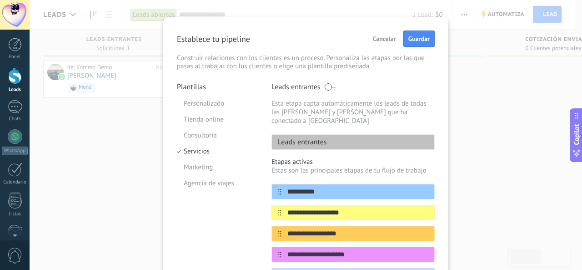
scroll to position [0, 0]
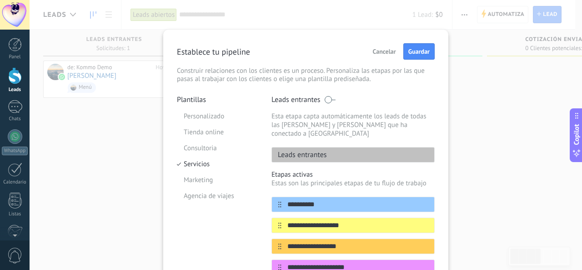
click at [381, 52] on span "Cancelar" at bounding box center [384, 51] width 23 height 6
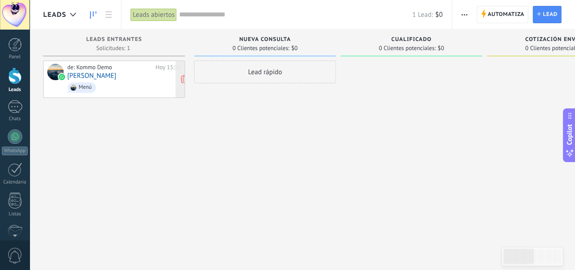
click at [98, 75] on link "Germán Bertolo" at bounding box center [91, 76] width 49 height 8
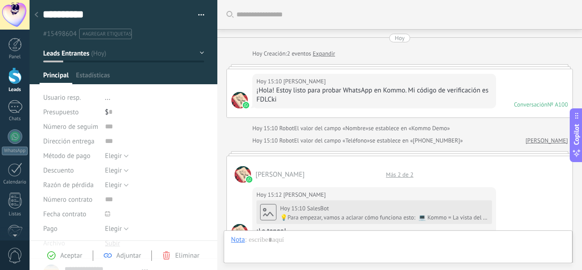
type textarea "**********"
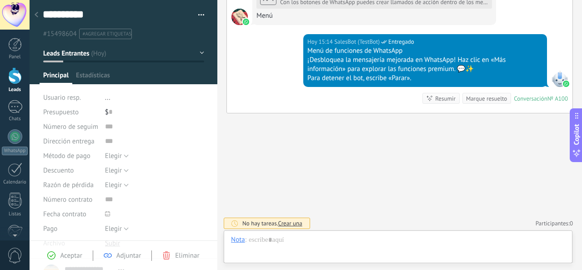
scroll to position [14, 0]
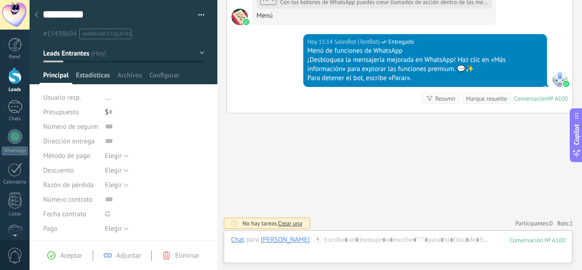
click at [98, 75] on span "Estadísticas" at bounding box center [93, 77] width 34 height 13
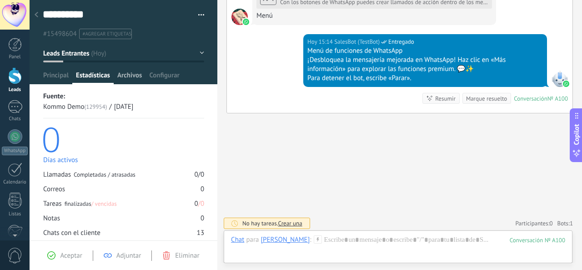
click at [126, 77] on span "Archivos" at bounding box center [129, 77] width 25 height 13
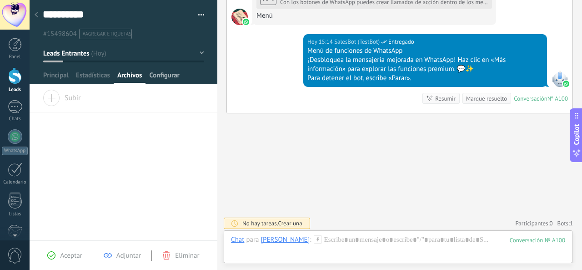
click at [164, 75] on span "Configurar" at bounding box center [164, 77] width 30 height 13
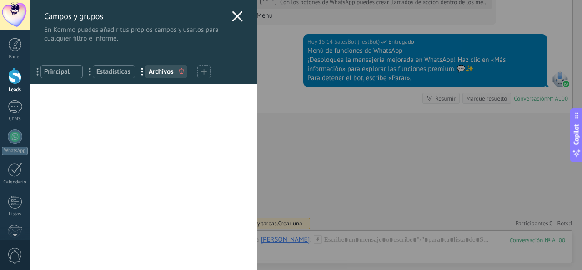
click at [236, 20] on icon at bounding box center [237, 16] width 11 height 11
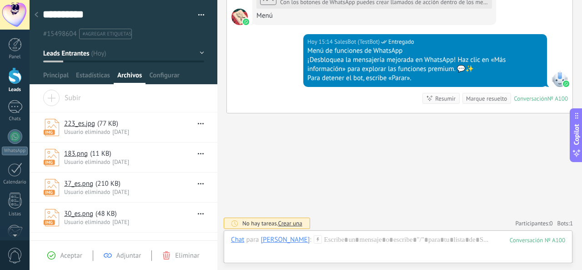
click at [37, 14] on icon at bounding box center [37, 14] width 4 height 5
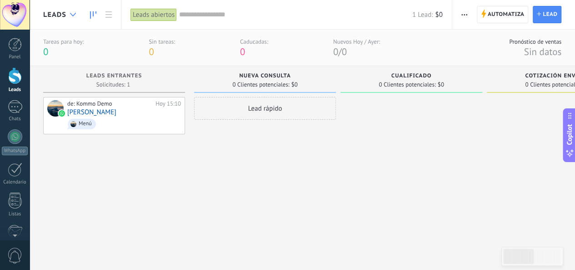
click at [73, 15] on icon at bounding box center [73, 15] width 6 height 4
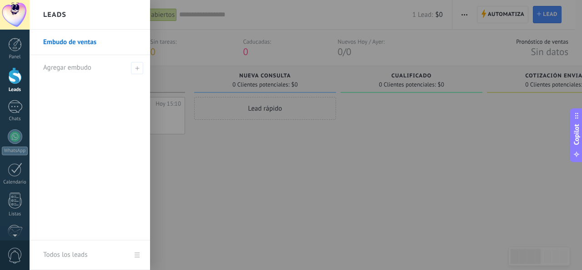
click at [233, 221] on div at bounding box center [321, 135] width 582 height 270
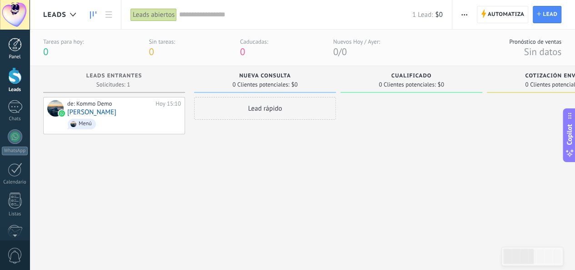
click at [16, 50] on div at bounding box center [15, 45] width 14 height 14
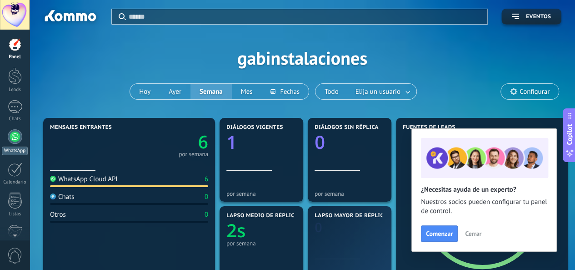
click at [13, 139] on div at bounding box center [15, 136] width 15 height 15
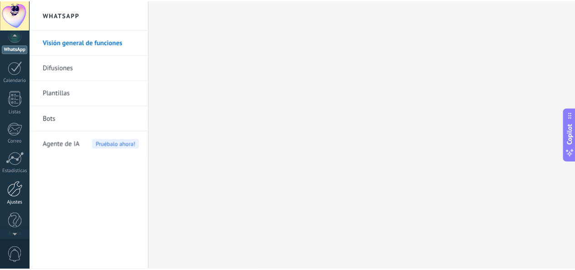
scroll to position [108, 0]
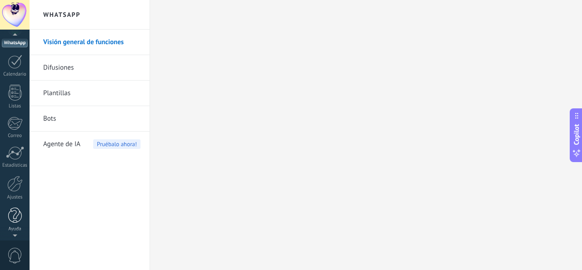
click at [16, 218] on div at bounding box center [15, 215] width 14 height 16
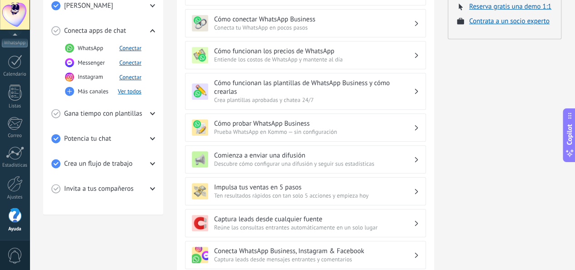
scroll to position [182, 0]
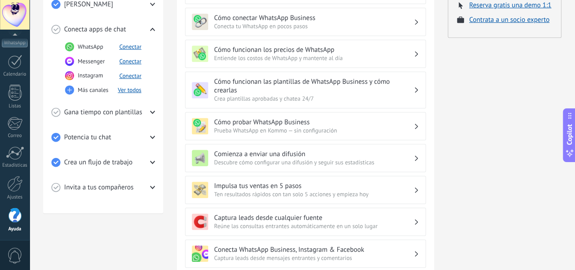
click at [152, 186] on icon at bounding box center [152, 187] width 5 height 5
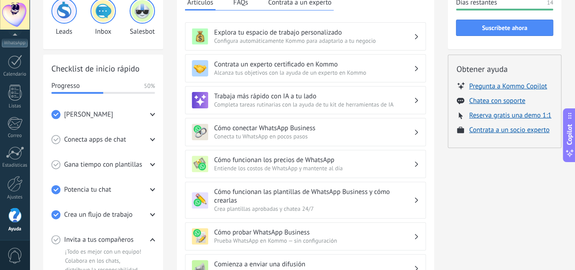
scroll to position [45, 0]
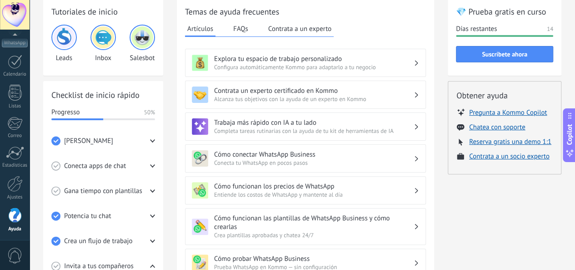
click at [330, 60] on h3 "Explora tu espacio de trabajo personalizado" at bounding box center [314, 59] width 200 height 9
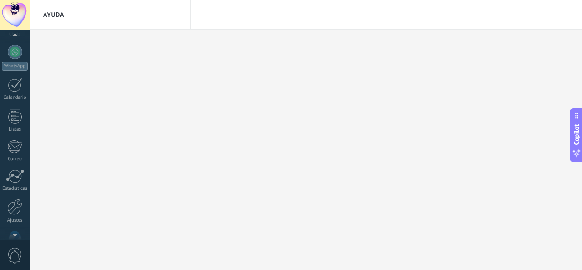
scroll to position [108, 0]
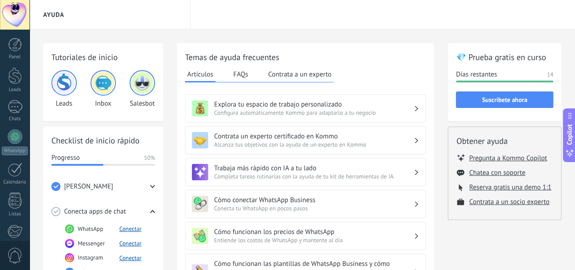
click at [294, 107] on h3 "Explora tu espacio de trabajo personalizado" at bounding box center [314, 104] width 200 height 9
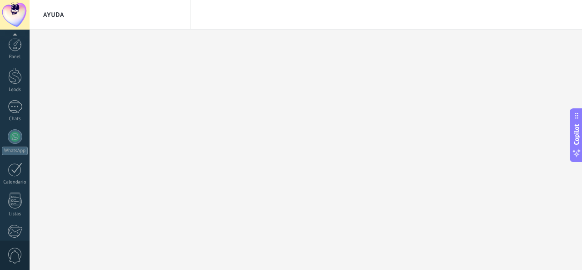
scroll to position [108, 0]
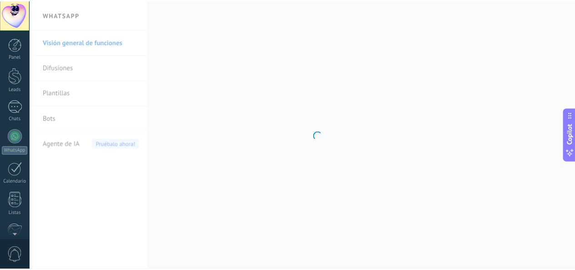
scroll to position [108, 0]
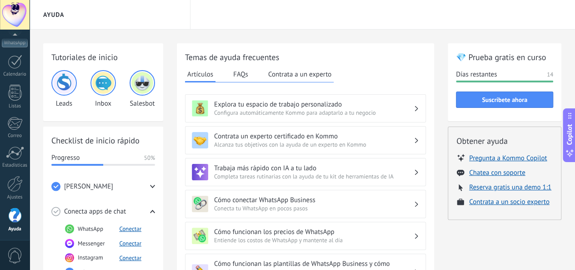
click at [266, 141] on span "Alcanza tus objetivos con la ayuda de un experto en Kommo" at bounding box center [314, 144] width 200 height 8
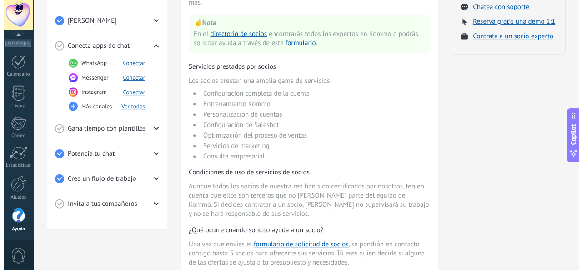
scroll to position [0, 0]
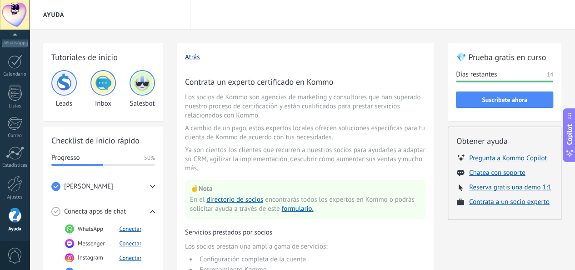
click at [194, 57] on button "Atrás" at bounding box center [192, 57] width 15 height 9
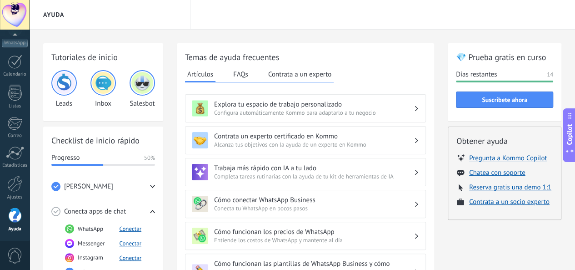
click at [230, 109] on span "Configura automáticamente Kommo para adaptarlo a tu negocio" at bounding box center [314, 113] width 200 height 8
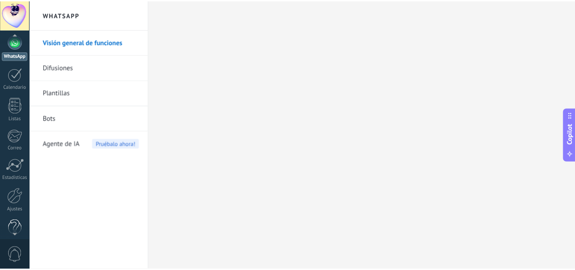
scroll to position [108, 0]
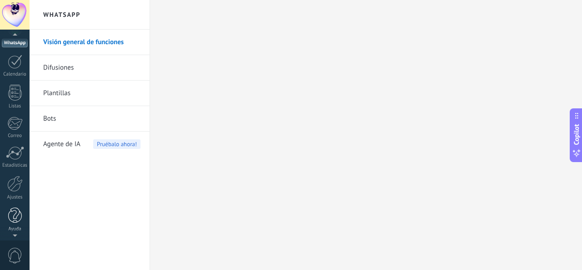
click at [11, 217] on div at bounding box center [15, 215] width 14 height 16
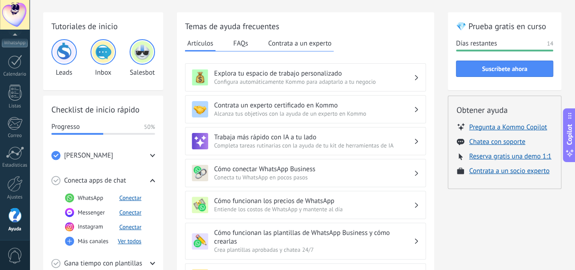
scroll to position [45, 0]
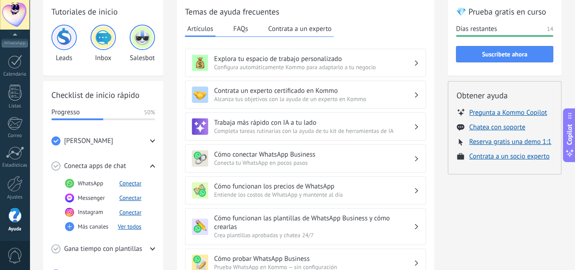
click at [253, 127] on span "Completa tareas rutinarias con la ayuda de tu kit de herramientas de IA" at bounding box center [314, 131] width 200 height 8
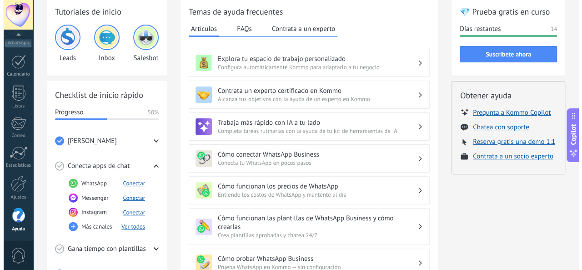
scroll to position [0, 0]
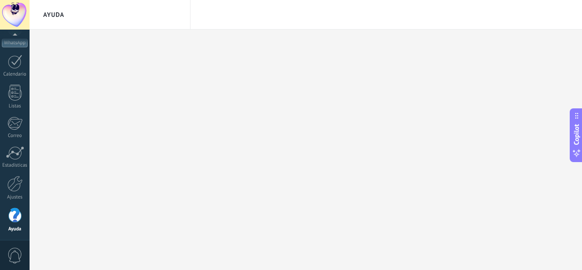
click at [10, 218] on div at bounding box center [15, 215] width 14 height 16
click at [16, 218] on div at bounding box center [15, 215] width 14 height 16
click at [15, 217] on div at bounding box center [15, 217] width 14 height 16
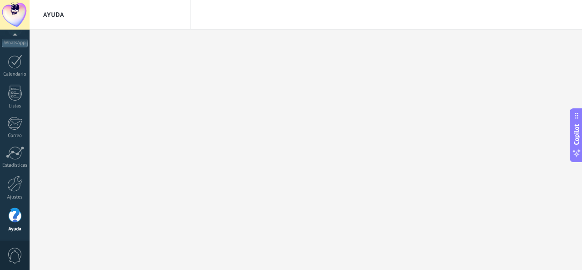
click at [16, 214] on div at bounding box center [15, 215] width 14 height 16
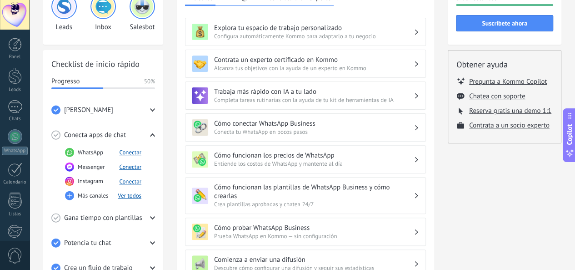
scroll to position [91, 0]
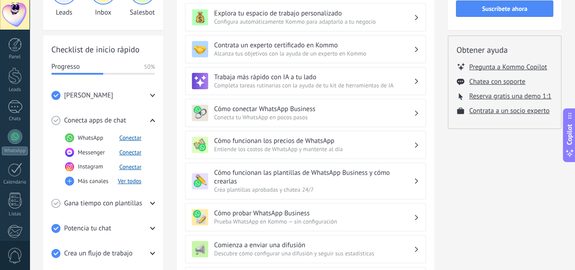
click at [275, 113] on span "Conecta tu WhatsApp en pocos pasos" at bounding box center [314, 117] width 200 height 8
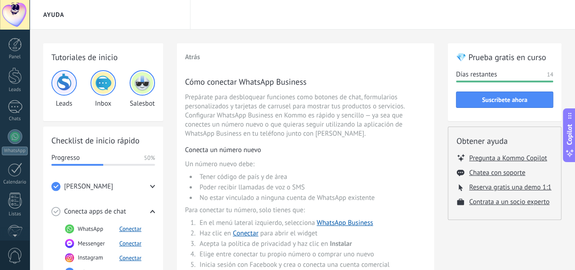
scroll to position [108, 0]
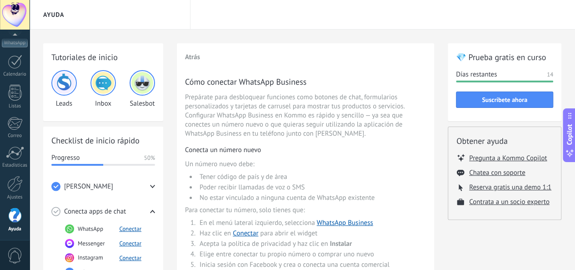
click at [65, 83] on img at bounding box center [64, 83] width 22 height 22
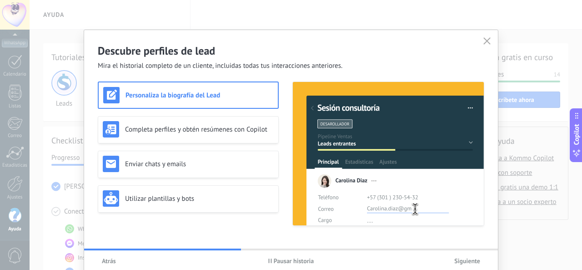
click at [106, 260] on span "Atrás" at bounding box center [109, 260] width 14 height 6
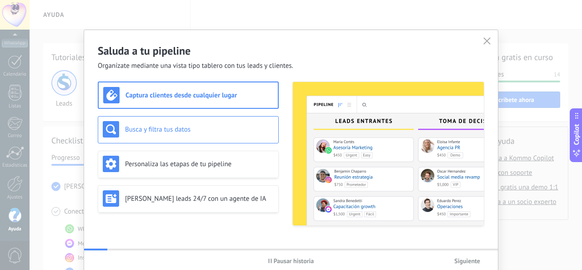
click at [172, 126] on h3 "Busca y filtra tus datos" at bounding box center [199, 129] width 149 height 9
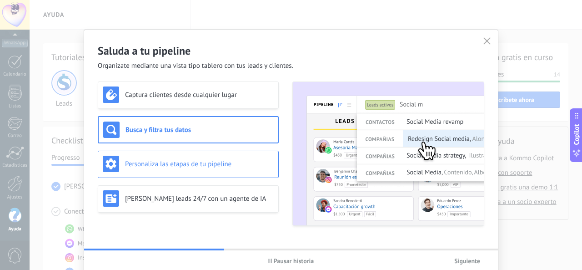
click at [166, 168] on div "Personaliza las etapas de tu pipeline" at bounding box center [188, 163] width 171 height 16
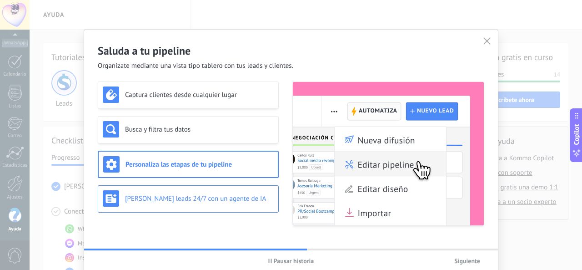
click at [162, 198] on h3 "[PERSON_NAME] leads 24/7 con un agente de IA" at bounding box center [199, 198] width 149 height 9
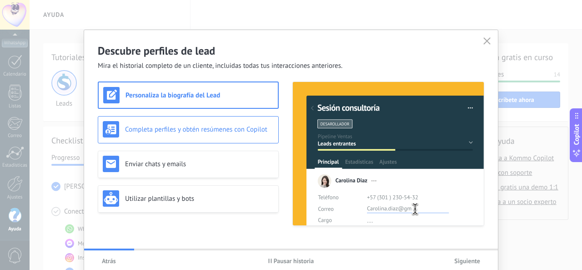
click at [181, 119] on div "Completa perfiles y obtén resúmenes con Copilot" at bounding box center [188, 129] width 181 height 27
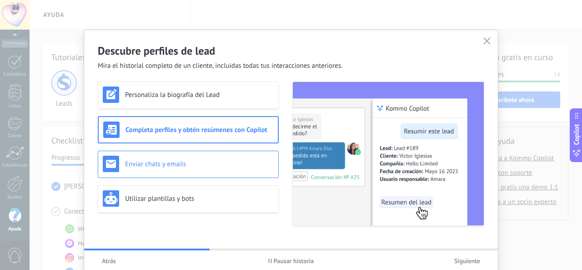
click at [177, 161] on h3 "Enviar chats y emails" at bounding box center [199, 164] width 149 height 9
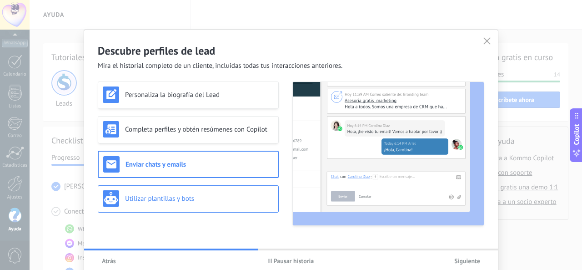
click at [169, 190] on div "Utilizar plantillas y bots" at bounding box center [188, 198] width 171 height 16
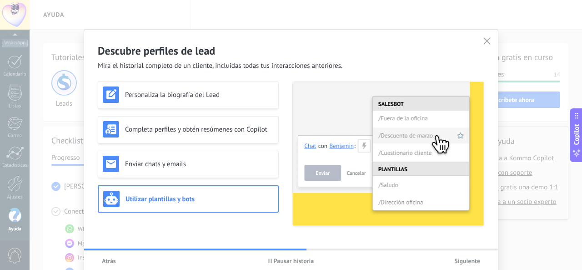
click at [462, 260] on span "Siguiente" at bounding box center [467, 260] width 26 height 6
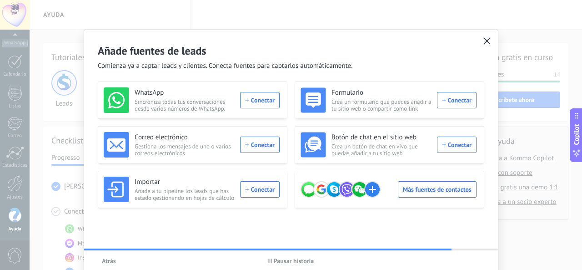
click at [484, 42] on use "button" at bounding box center [487, 40] width 7 height 7
